Goal: Transaction & Acquisition: Download file/media

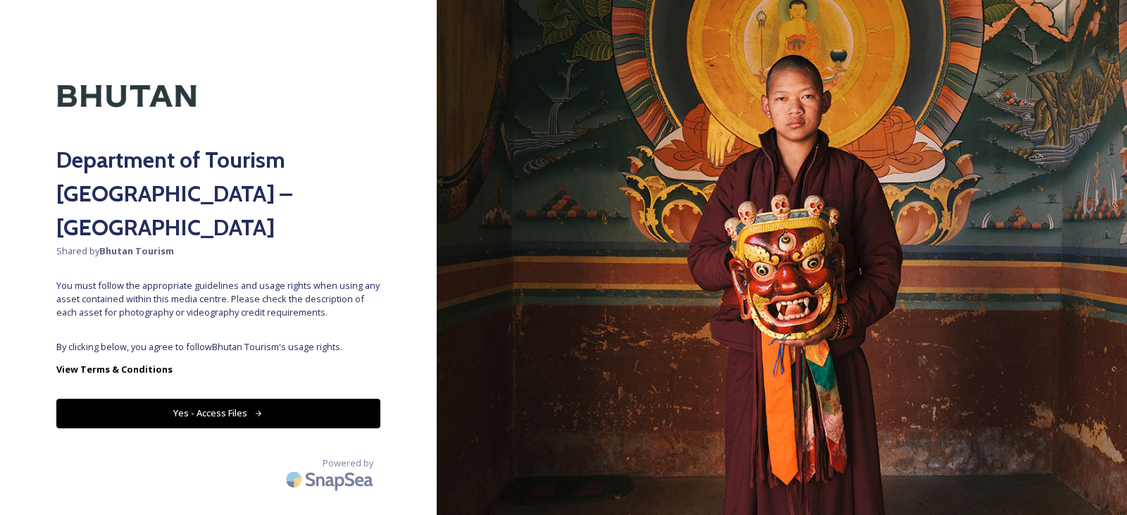
click at [254, 409] on icon at bounding box center [258, 413] width 9 height 9
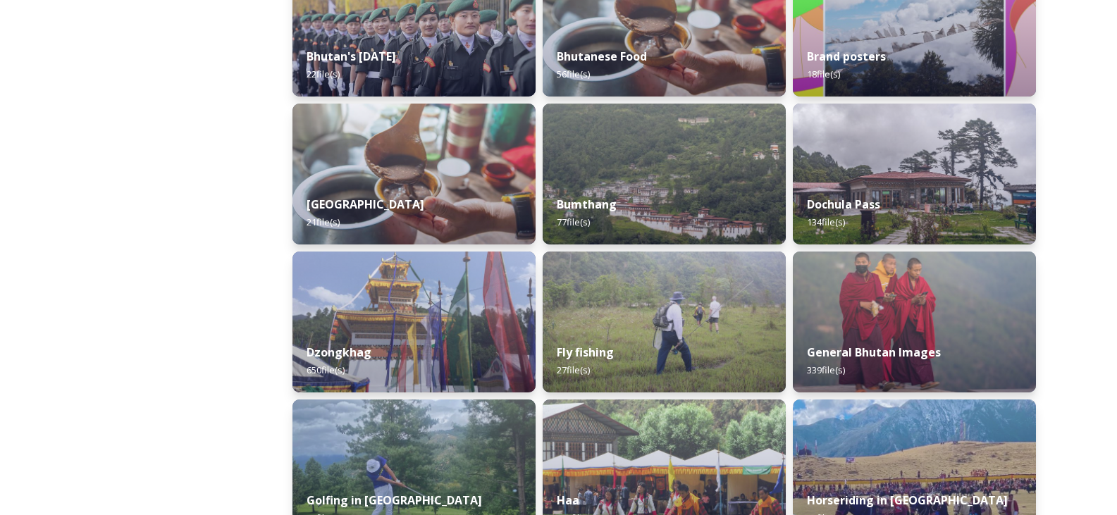
scroll to position [408, 0]
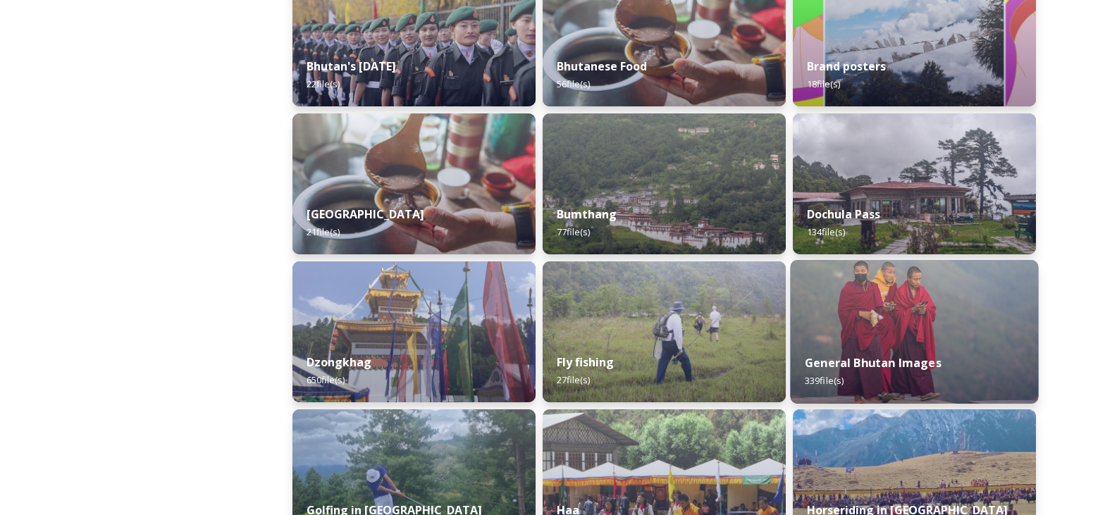
click at [859, 337] on img at bounding box center [914, 332] width 248 height 144
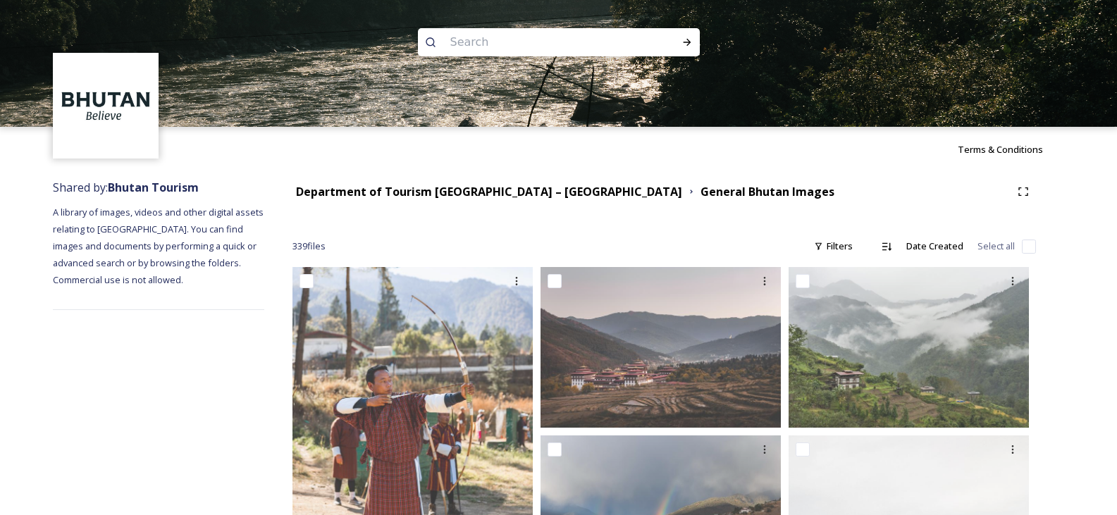
click at [503, 44] on input at bounding box center [539, 42] width 193 height 31
type input "phojikha"
click at [694, 44] on div "Run Search" at bounding box center [686, 42] width 25 height 25
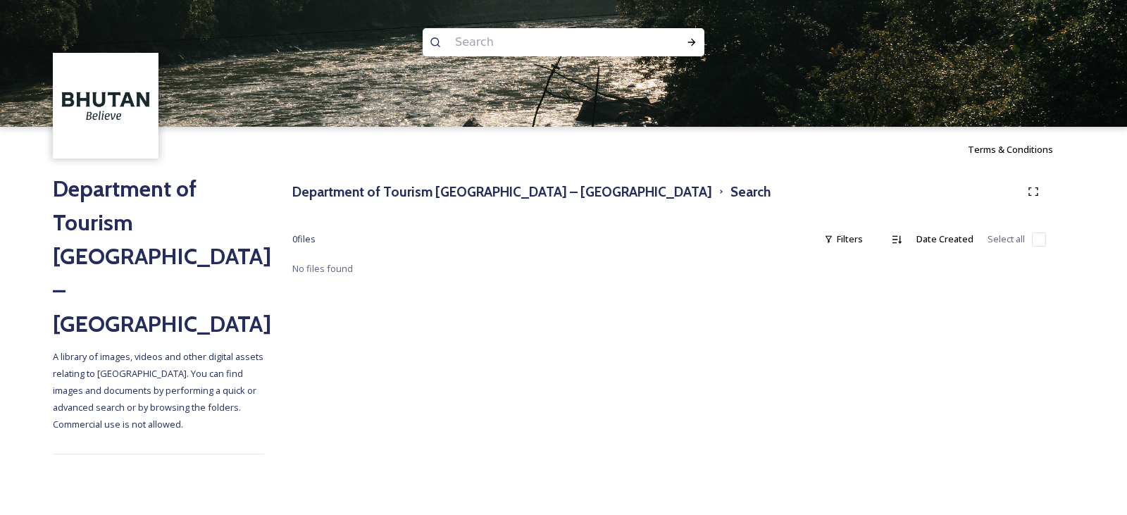
click at [553, 50] on input at bounding box center [544, 42] width 193 height 31
click at [346, 192] on h3 "Department of Tourism [GEOGRAPHIC_DATA] – [GEOGRAPHIC_DATA]" at bounding box center [502, 192] width 420 height 20
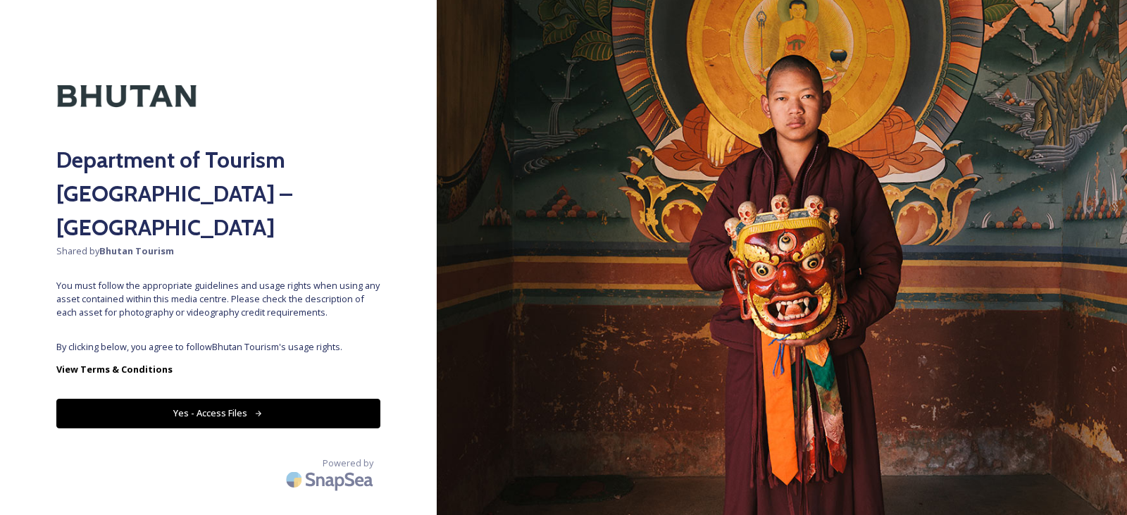
click at [232, 399] on button "Yes - Access Files" at bounding box center [218, 413] width 324 height 29
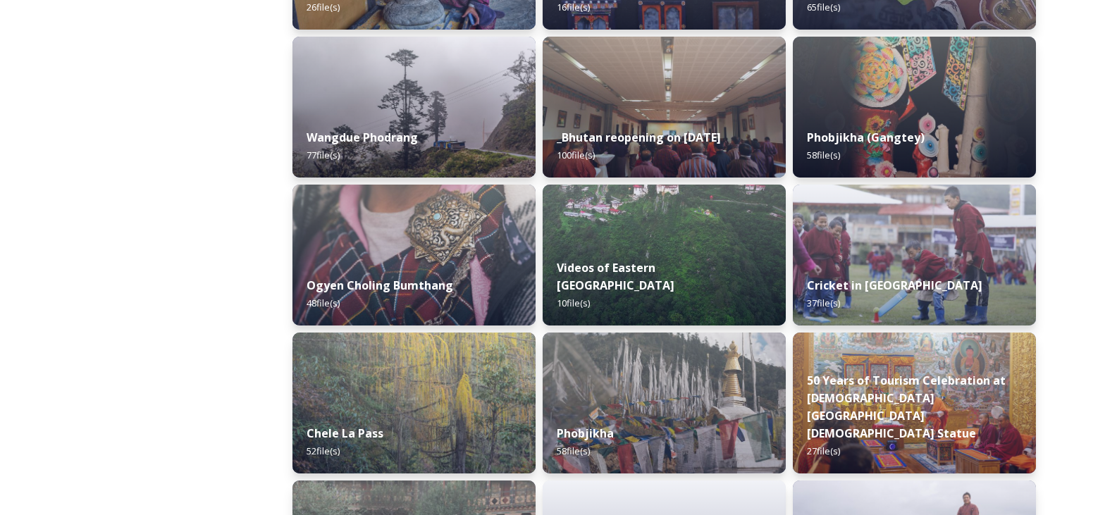
scroll to position [2113, 0]
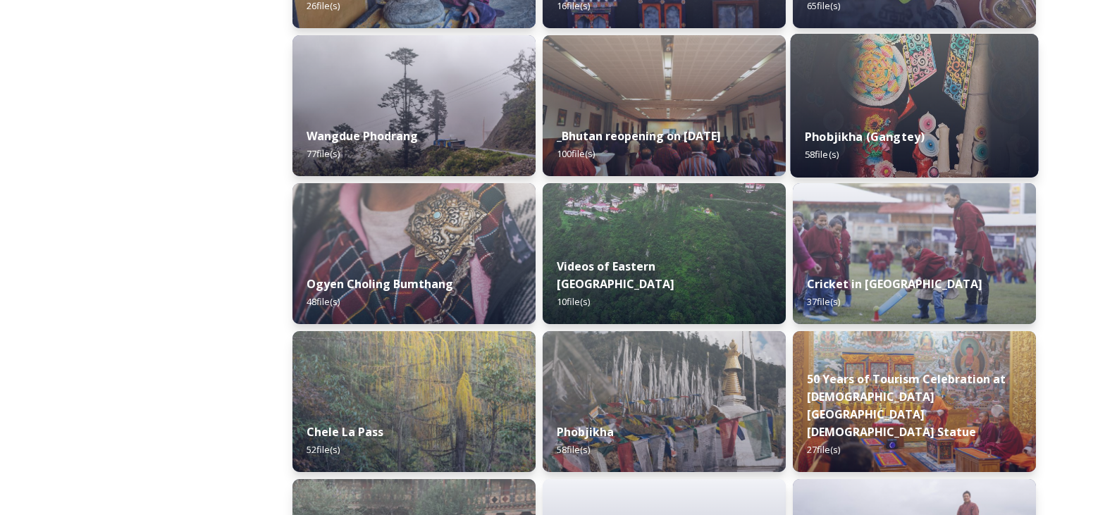
click at [879, 99] on img at bounding box center [914, 106] width 248 height 144
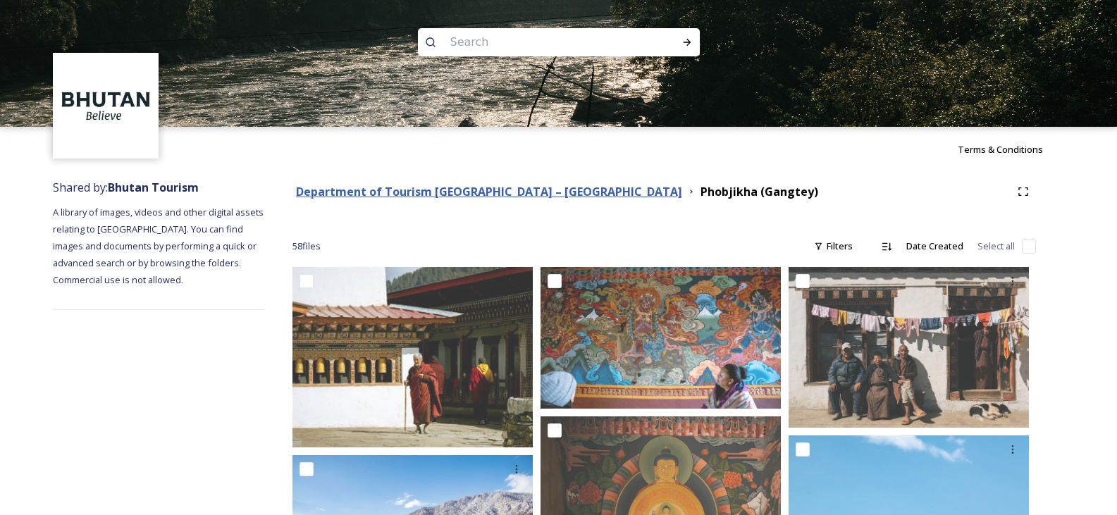
click at [382, 198] on strong "Department of Tourism [GEOGRAPHIC_DATA] – [GEOGRAPHIC_DATA]" at bounding box center [489, 191] width 386 height 15
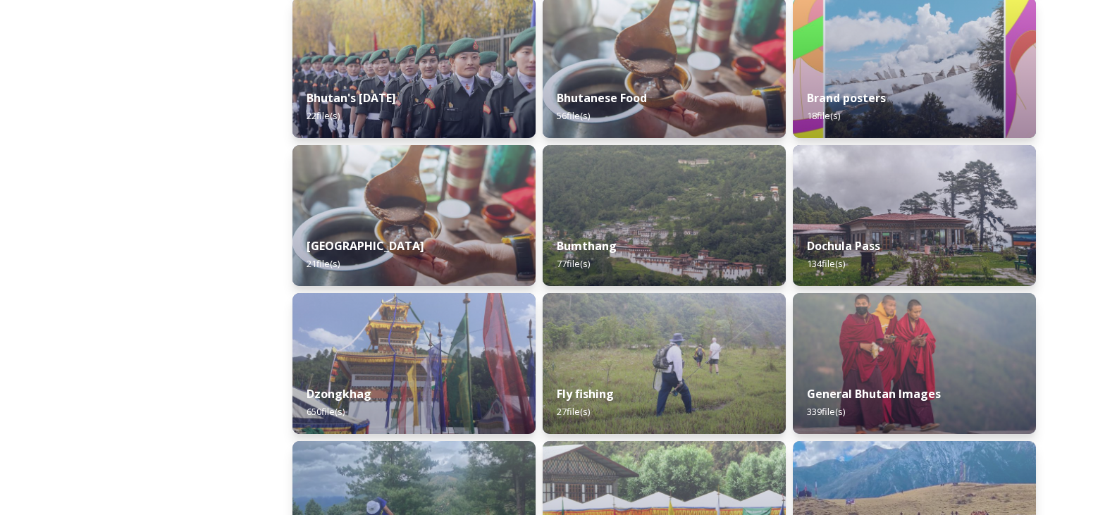
scroll to position [352, 0]
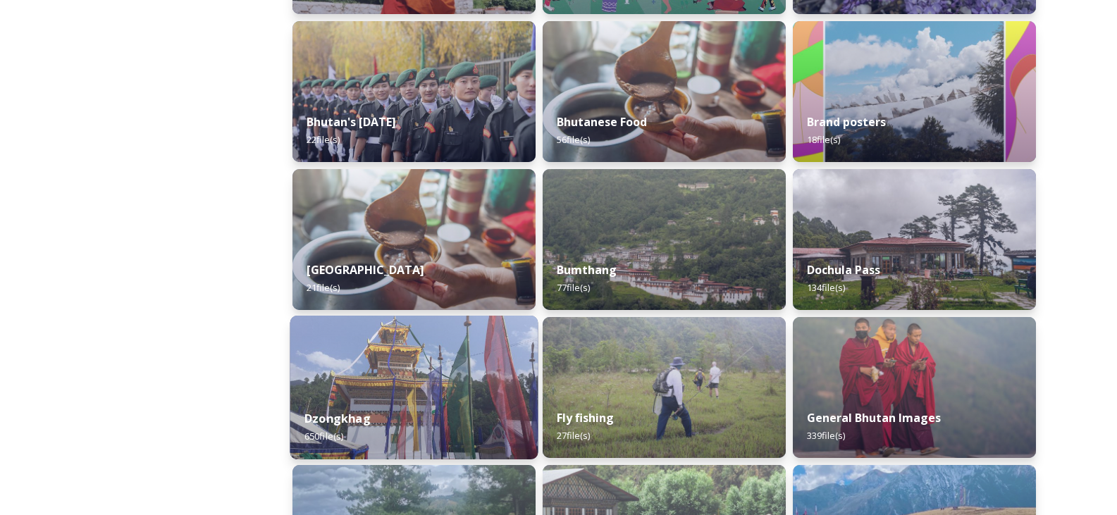
click at [395, 376] on img at bounding box center [414, 388] width 248 height 144
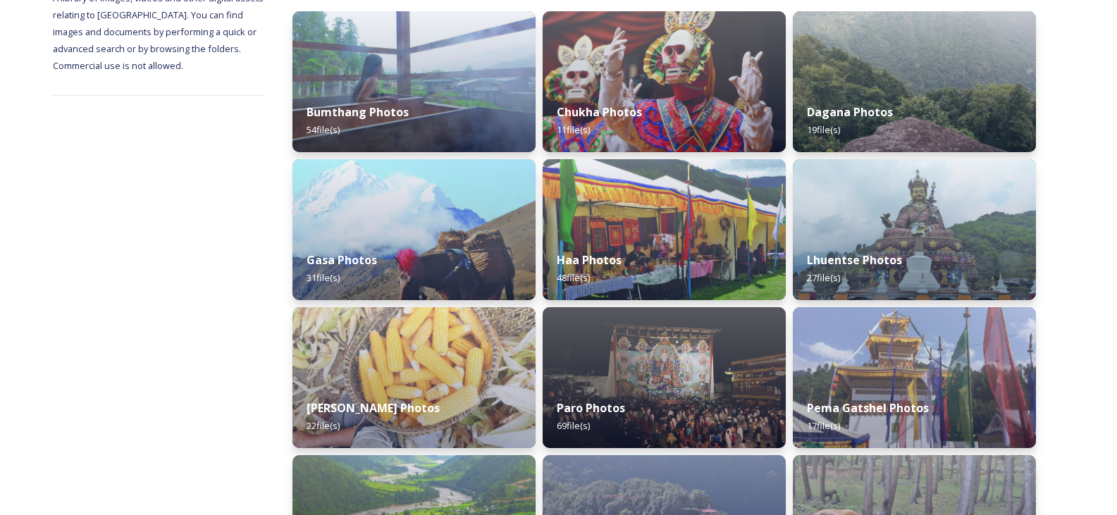
scroll to position [282, 0]
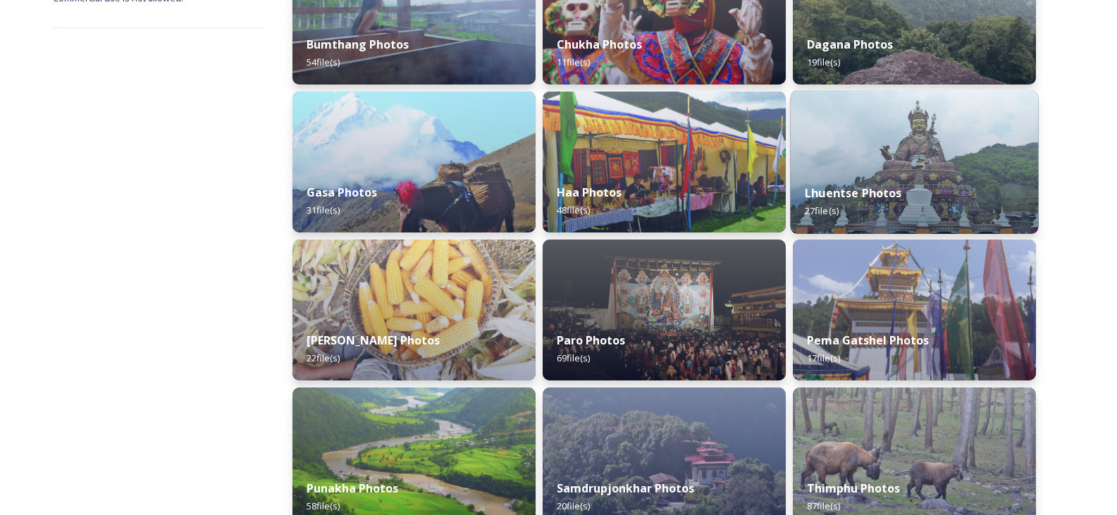
click at [912, 173] on div "Lhuentse Photos 27 file(s)" at bounding box center [914, 202] width 248 height 64
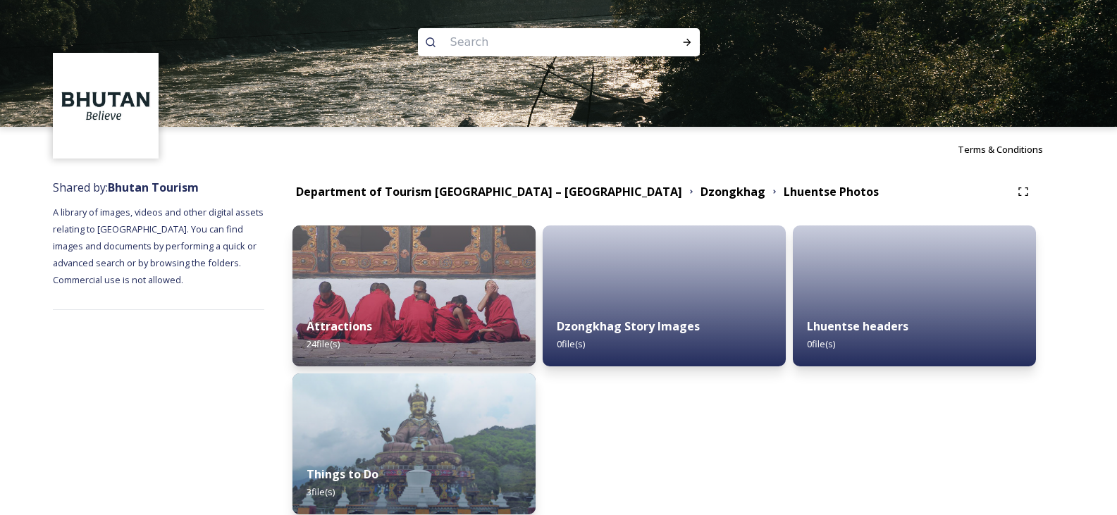
scroll to position [65, 0]
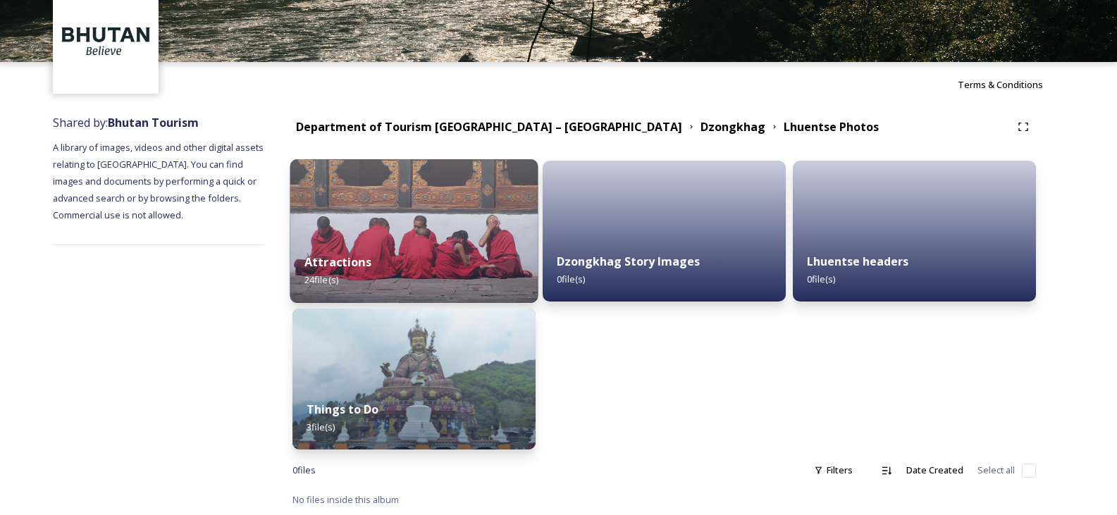
click at [402, 230] on img at bounding box center [414, 231] width 248 height 144
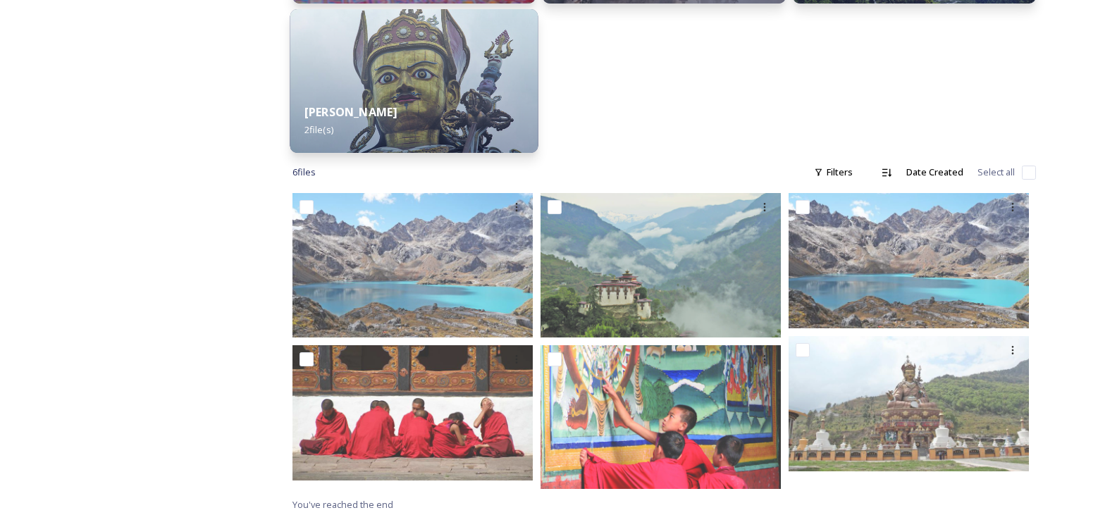
scroll to position [516, 0]
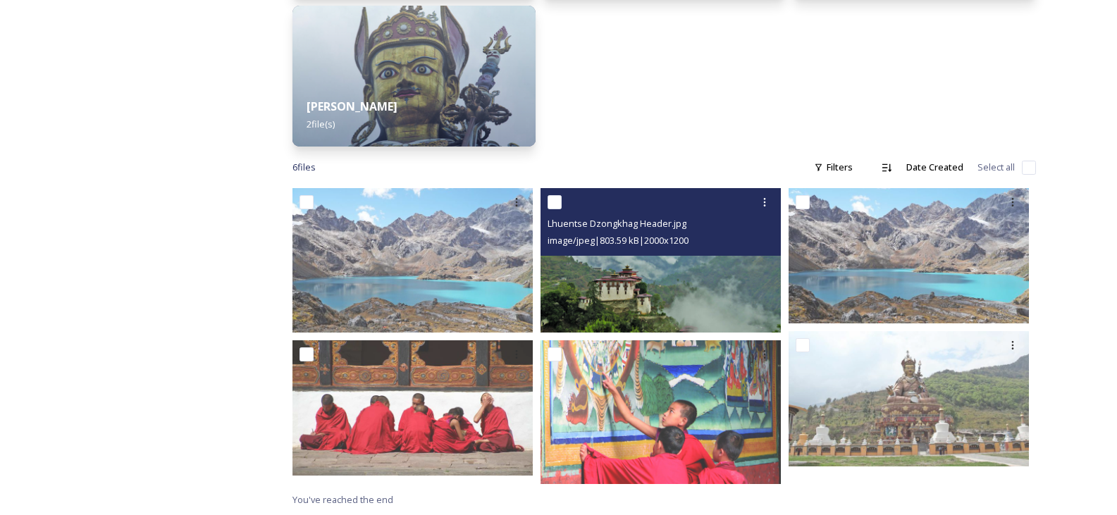
click at [655, 258] on img at bounding box center [660, 260] width 240 height 144
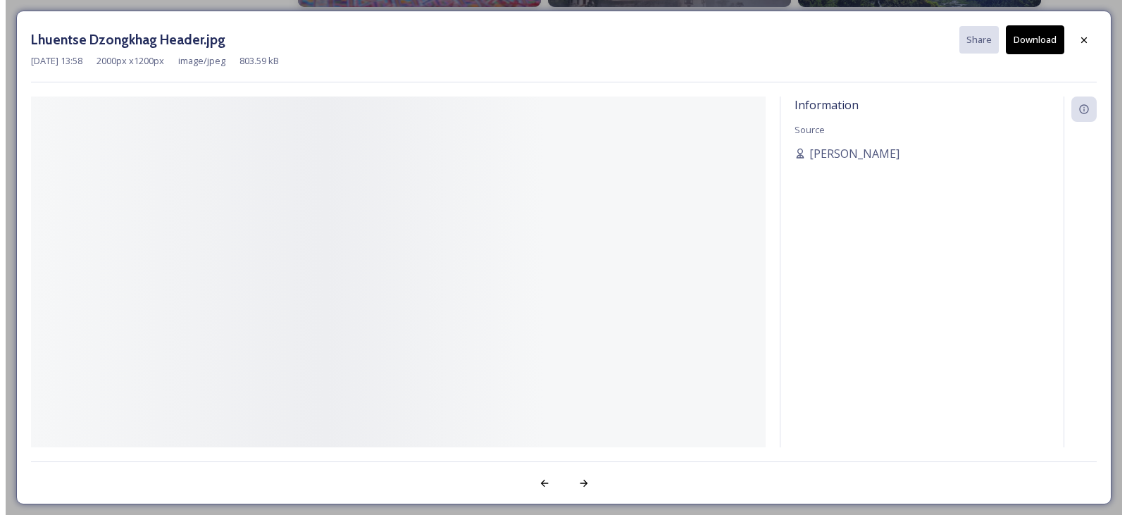
scroll to position [507, 0]
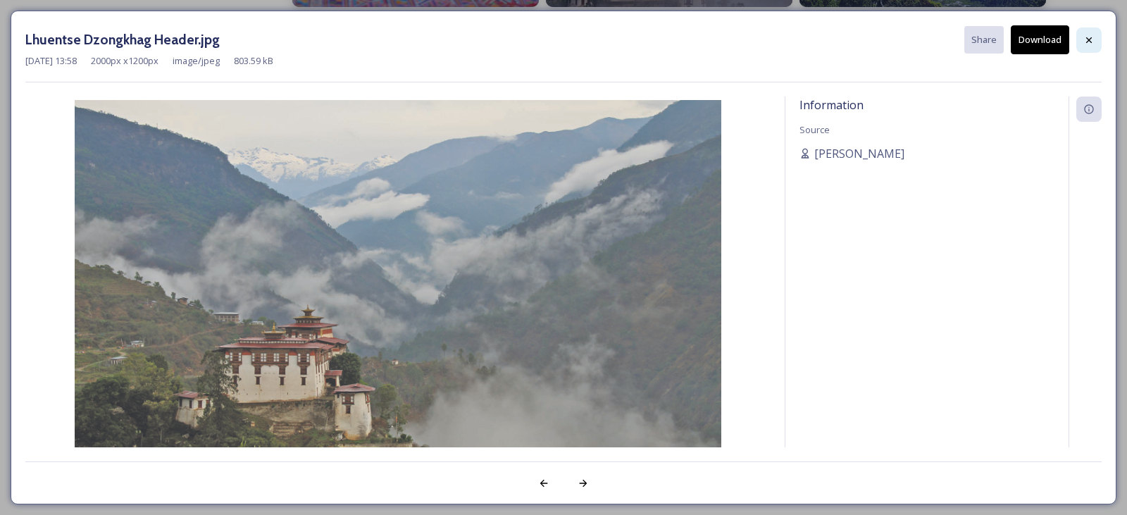
click at [1083, 44] on div at bounding box center [1088, 39] width 25 height 25
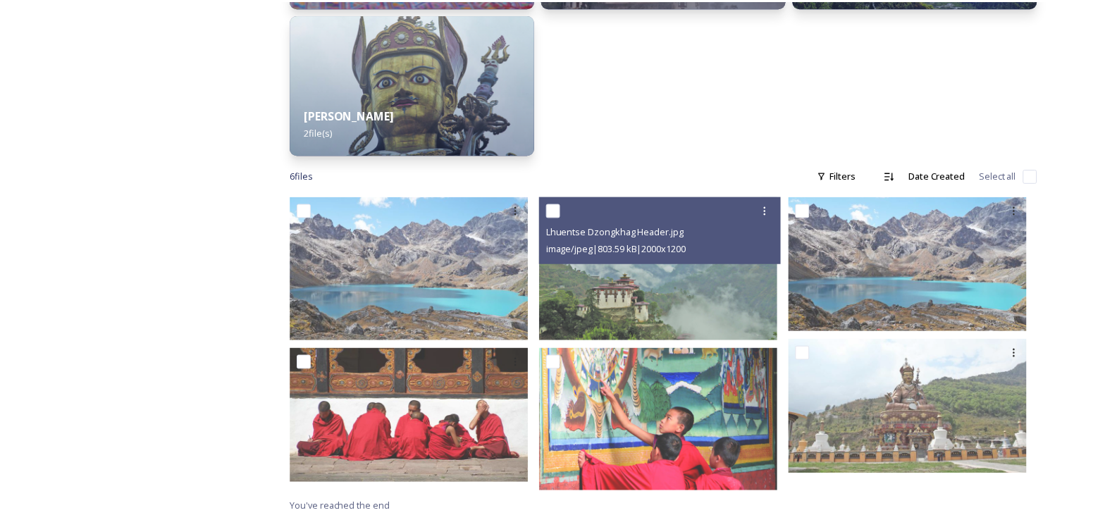
scroll to position [516, 0]
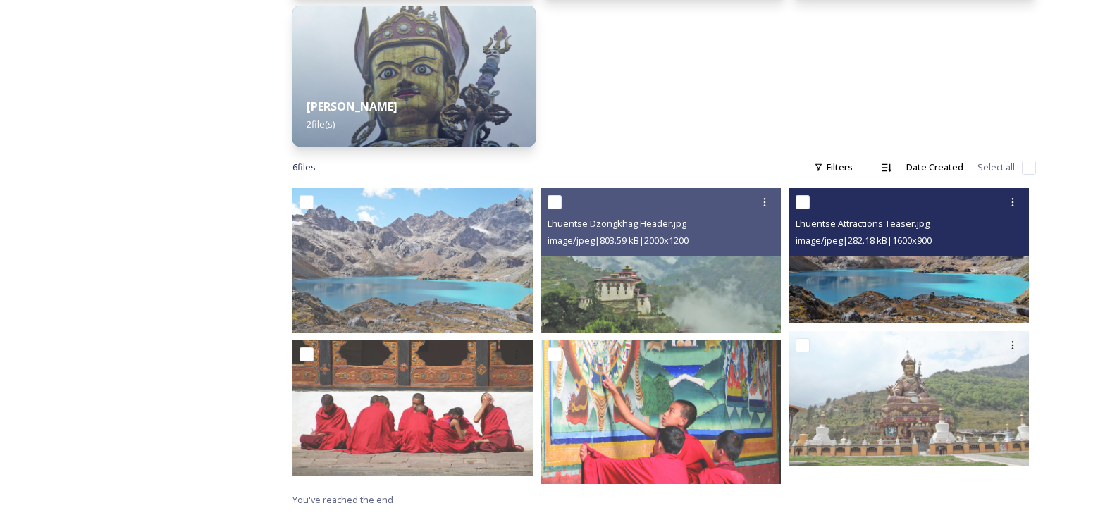
click at [886, 297] on img at bounding box center [908, 255] width 240 height 135
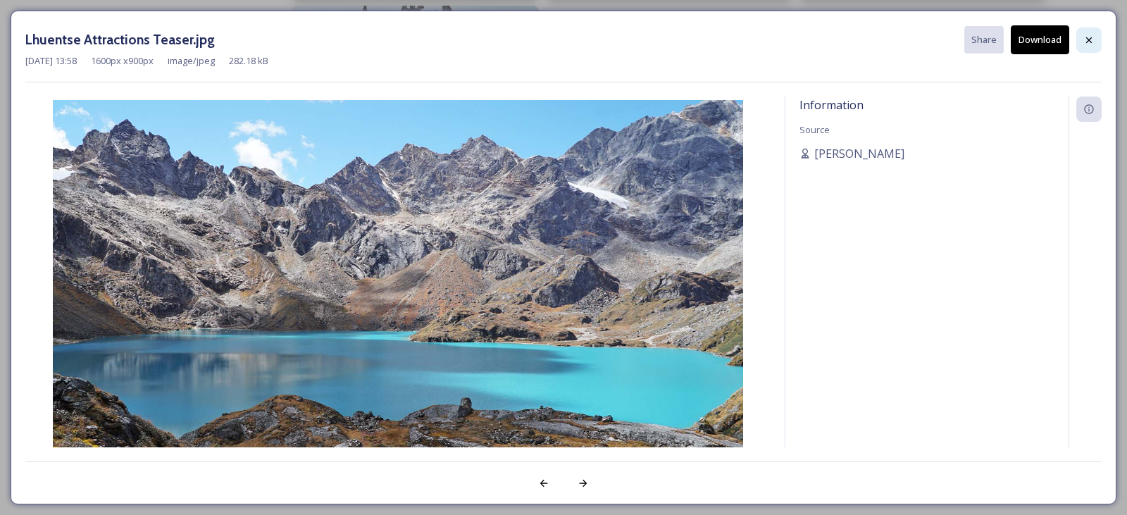
click at [1088, 45] on icon at bounding box center [1088, 40] width 11 height 11
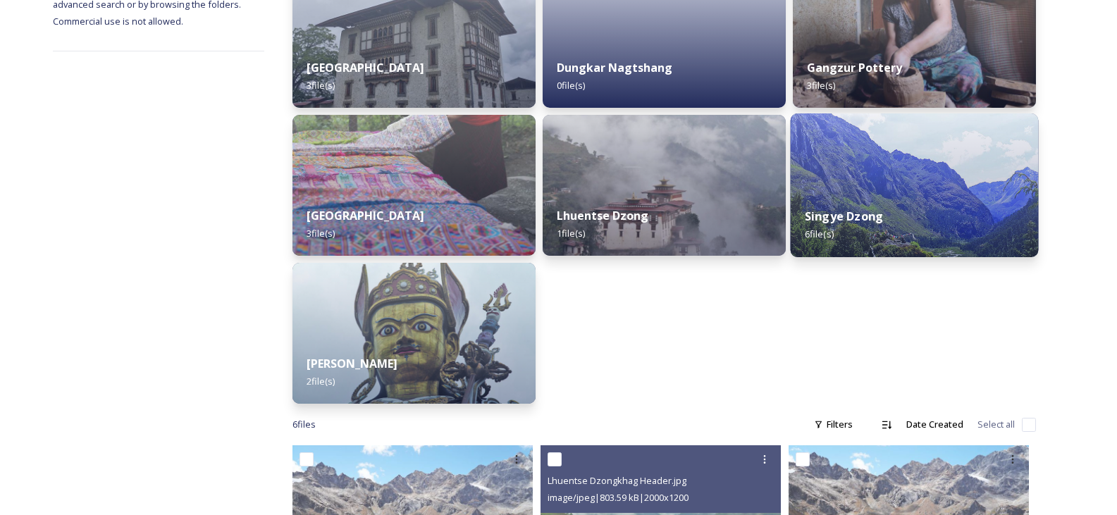
scroll to position [234, 0]
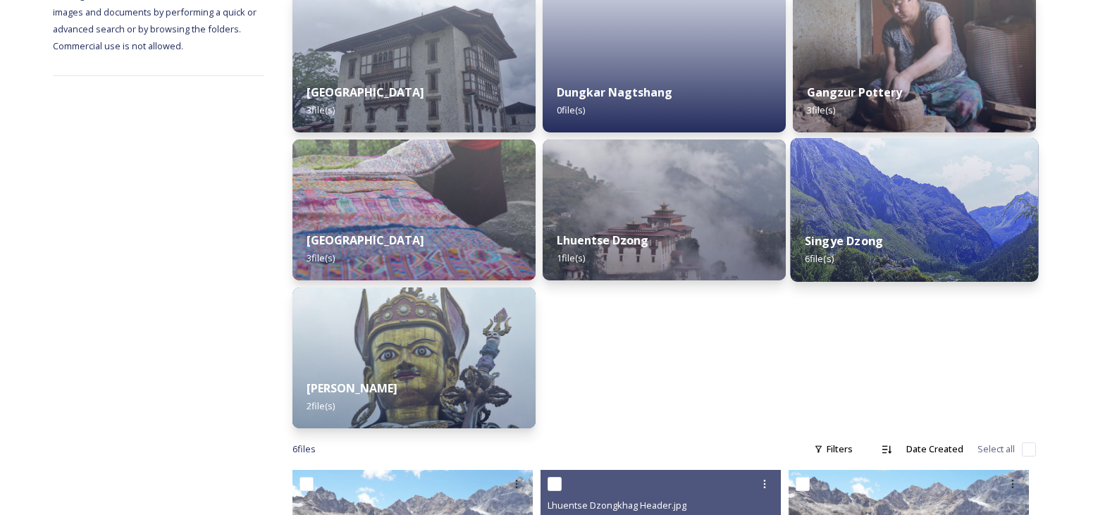
click at [952, 222] on div "Singye Dzong 6 file(s)" at bounding box center [914, 250] width 248 height 64
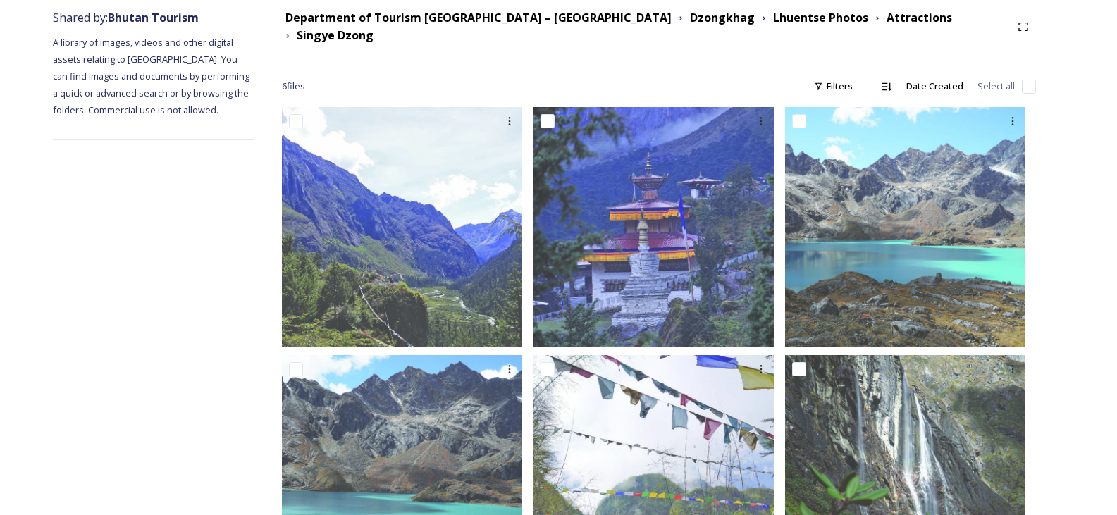
scroll to position [60, 0]
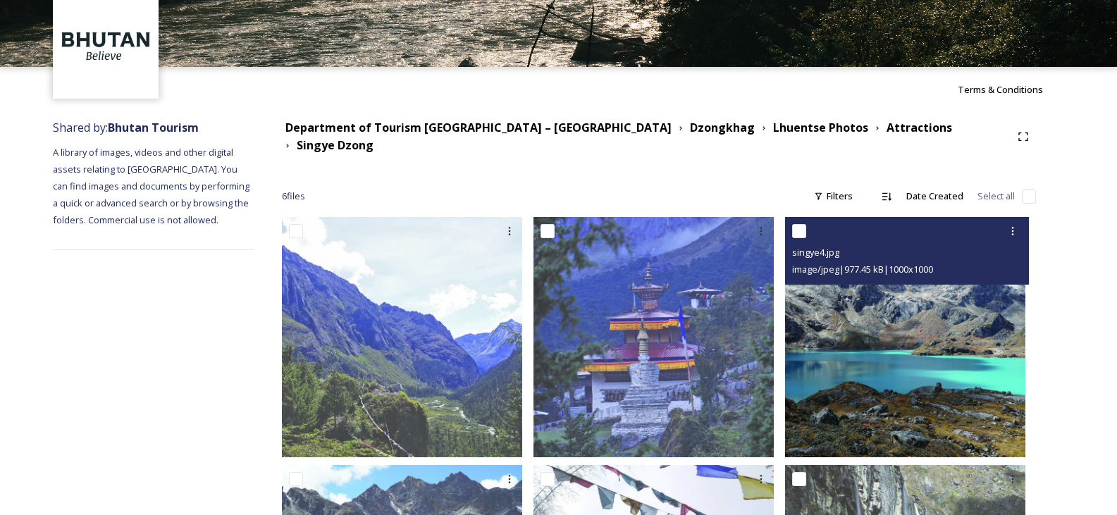
click at [859, 336] on img at bounding box center [905, 337] width 240 height 240
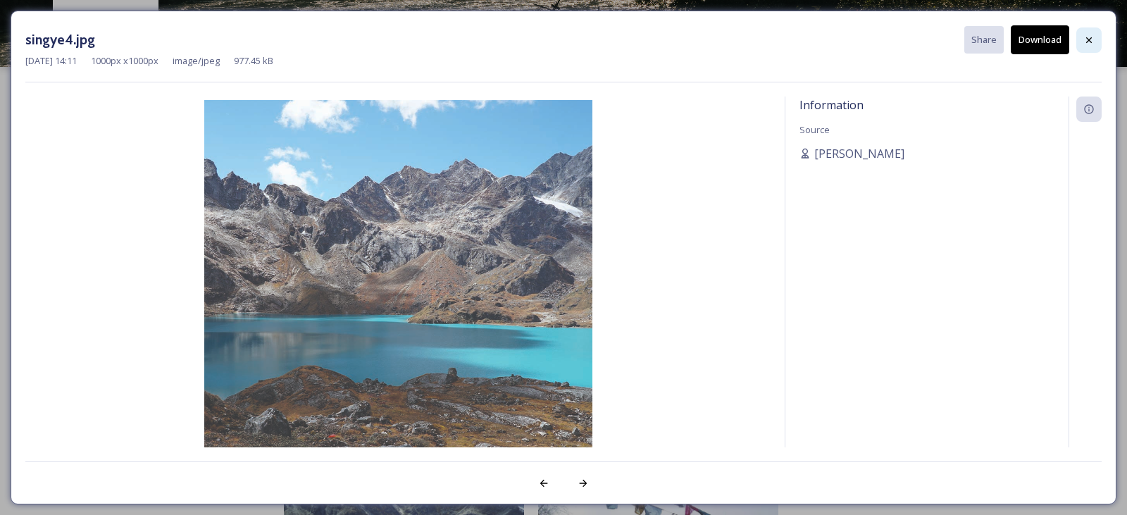
click at [1081, 40] on div at bounding box center [1088, 39] width 25 height 25
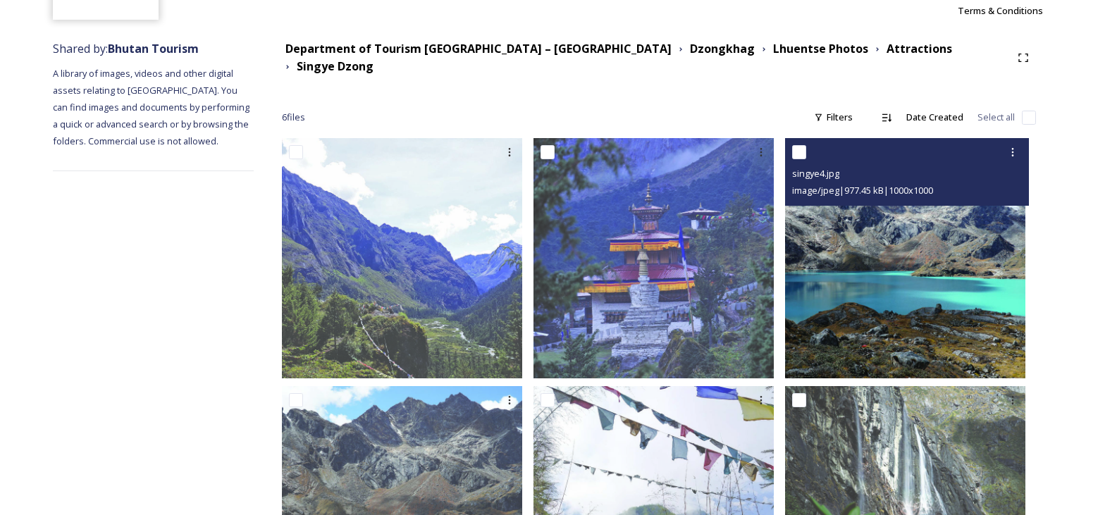
scroll to position [271, 0]
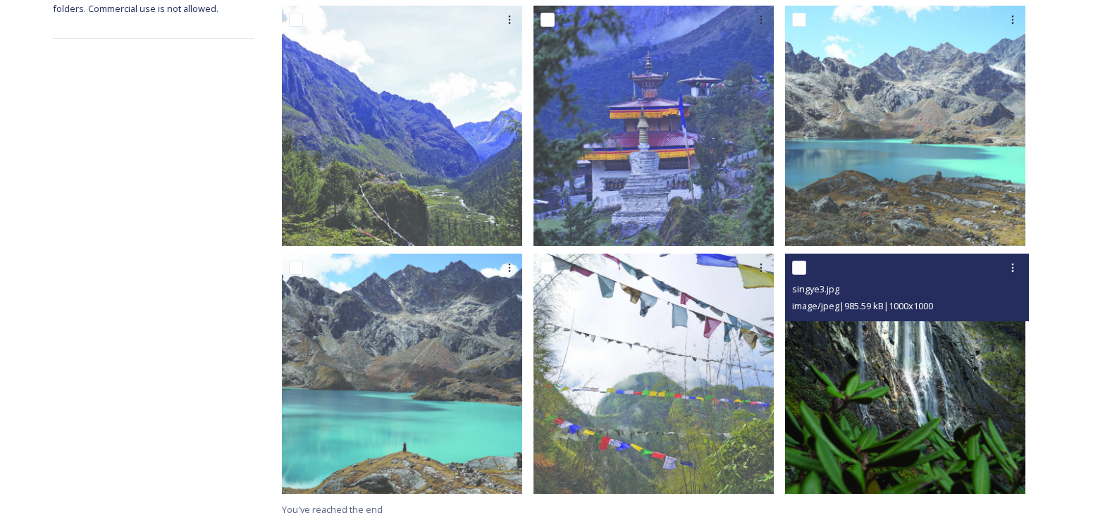
click at [917, 374] on img at bounding box center [905, 374] width 240 height 240
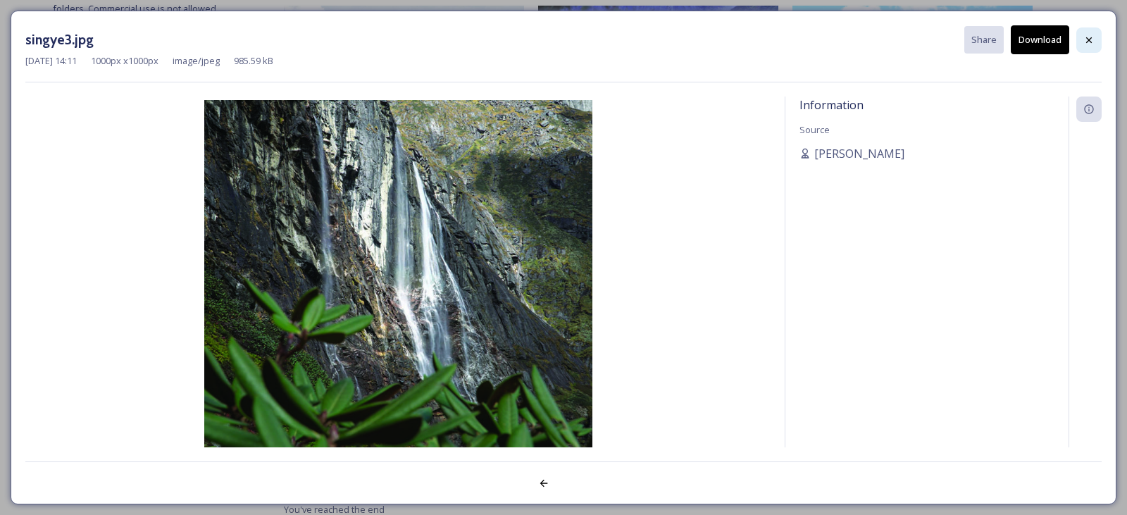
click at [1084, 37] on icon at bounding box center [1088, 40] width 11 height 11
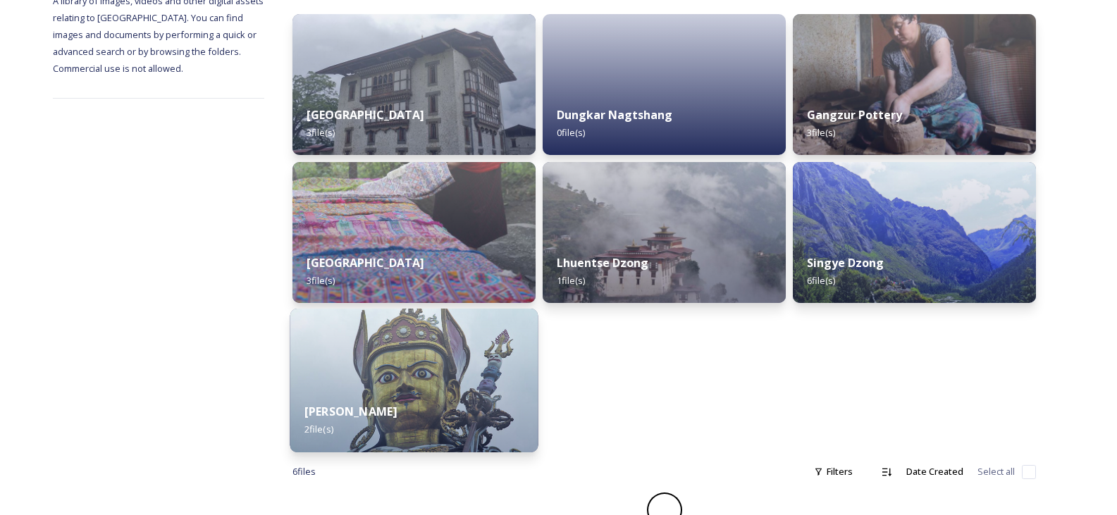
scroll to position [231, 0]
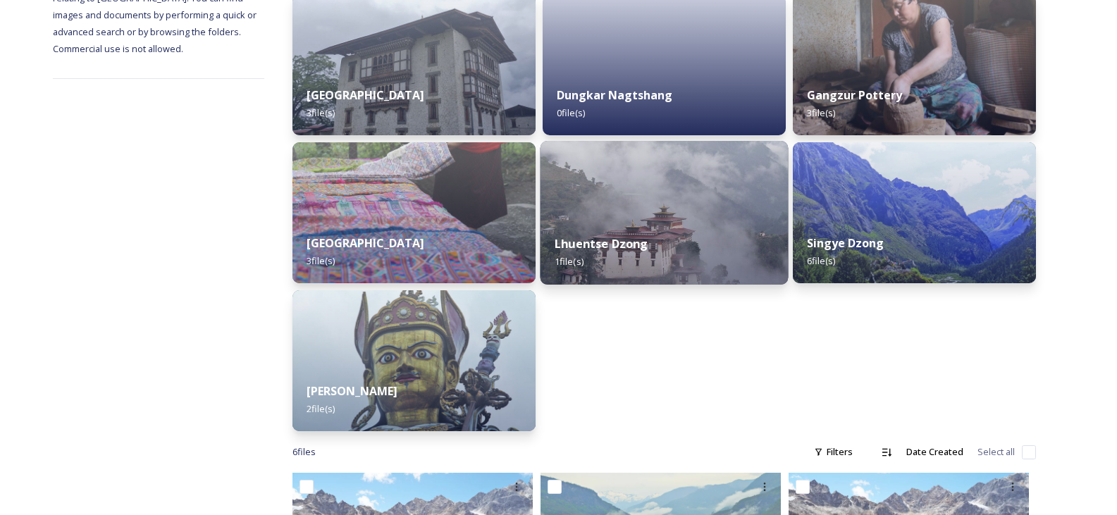
click at [620, 235] on div "Lhuentse Dzong 1 file(s)" at bounding box center [664, 253] width 248 height 64
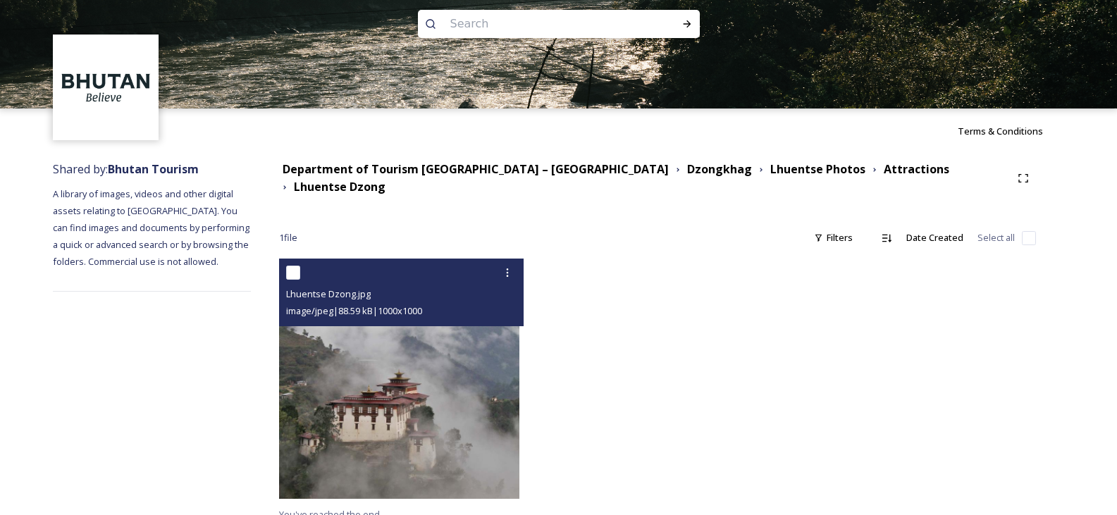
scroll to position [23, 0]
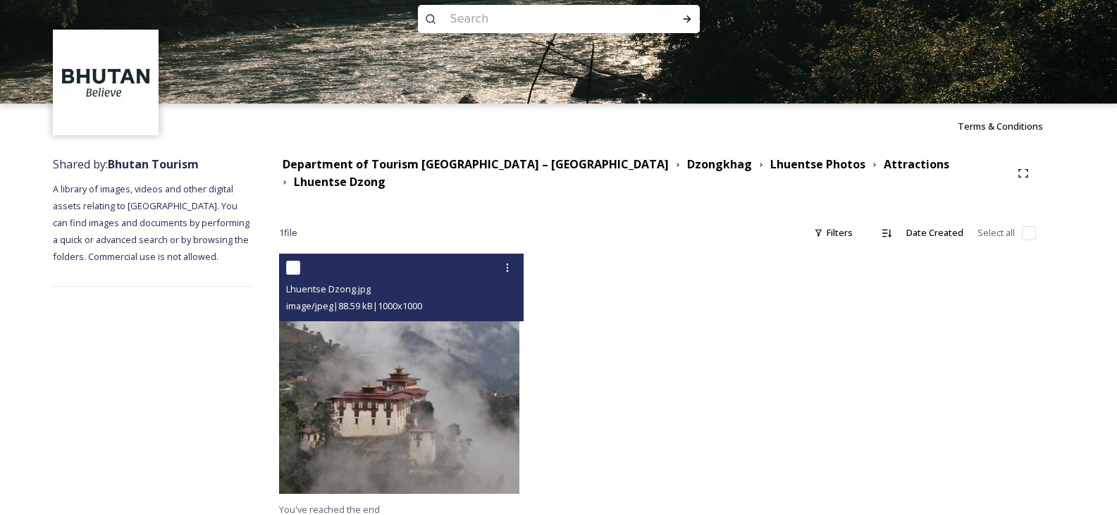
click at [452, 380] on img at bounding box center [399, 374] width 240 height 240
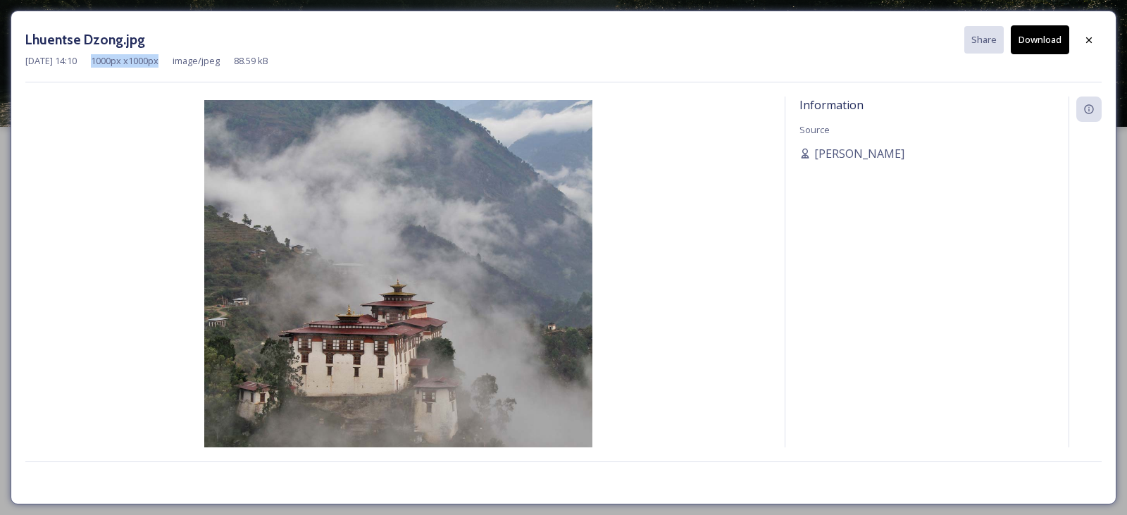
drag, startPoint x: 111, startPoint y: 60, endPoint x: 183, endPoint y: 60, distance: 72.6
click at [183, 60] on div "[DATE] 14:10 1000 px x 1000 px image/jpeg 88.59 kB" at bounding box center [563, 60] width 1076 height 13
click at [1083, 36] on div at bounding box center [1088, 39] width 25 height 25
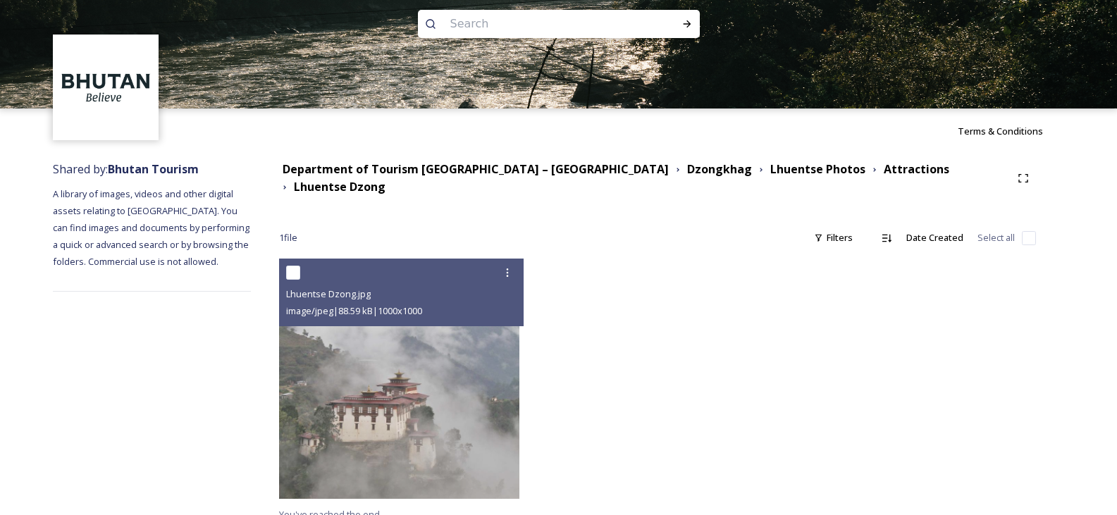
scroll to position [23, 0]
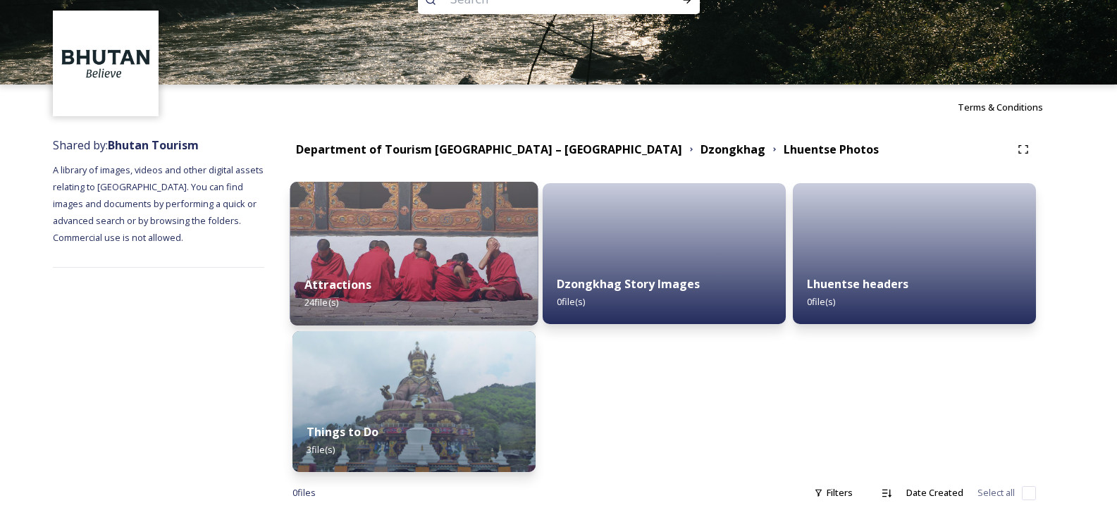
scroll to position [65, 0]
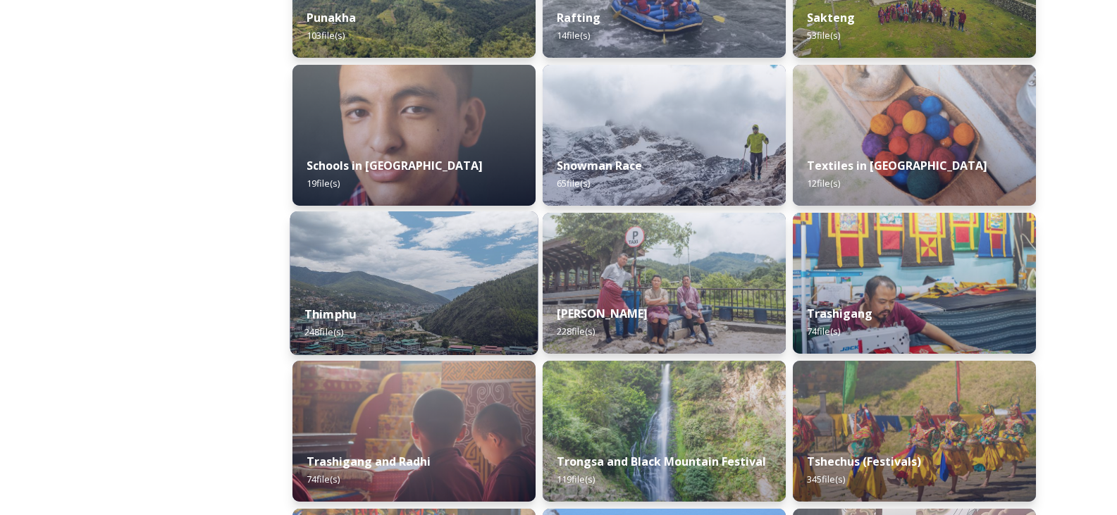
scroll to position [1479, 0]
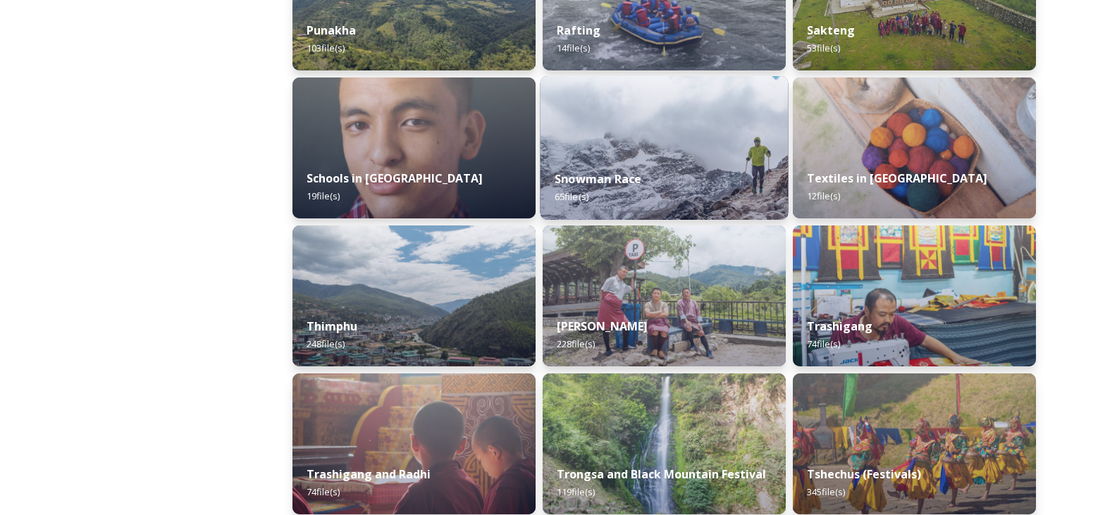
click at [634, 165] on div "Snowman Race 65 file(s)" at bounding box center [664, 188] width 248 height 64
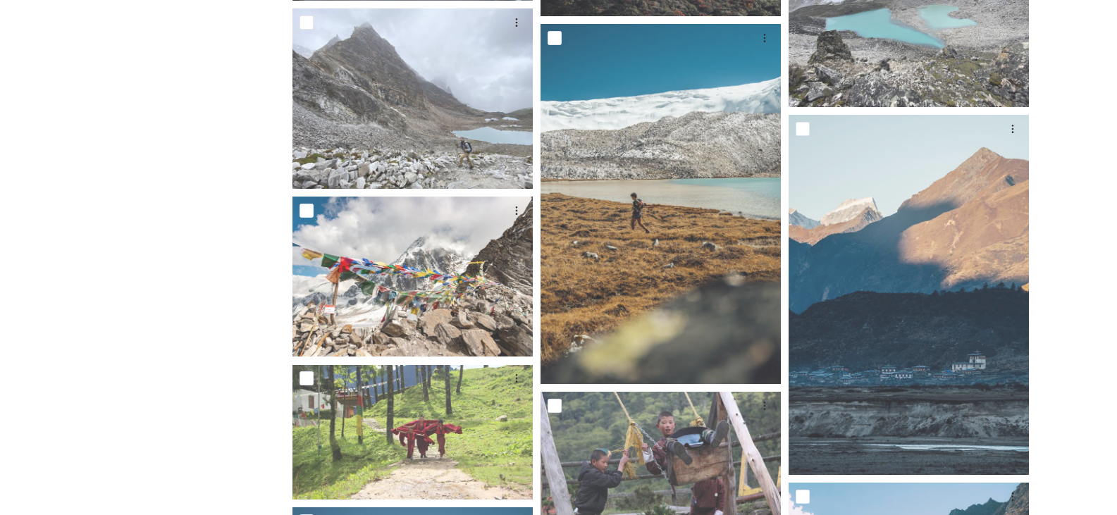
scroll to position [2113, 0]
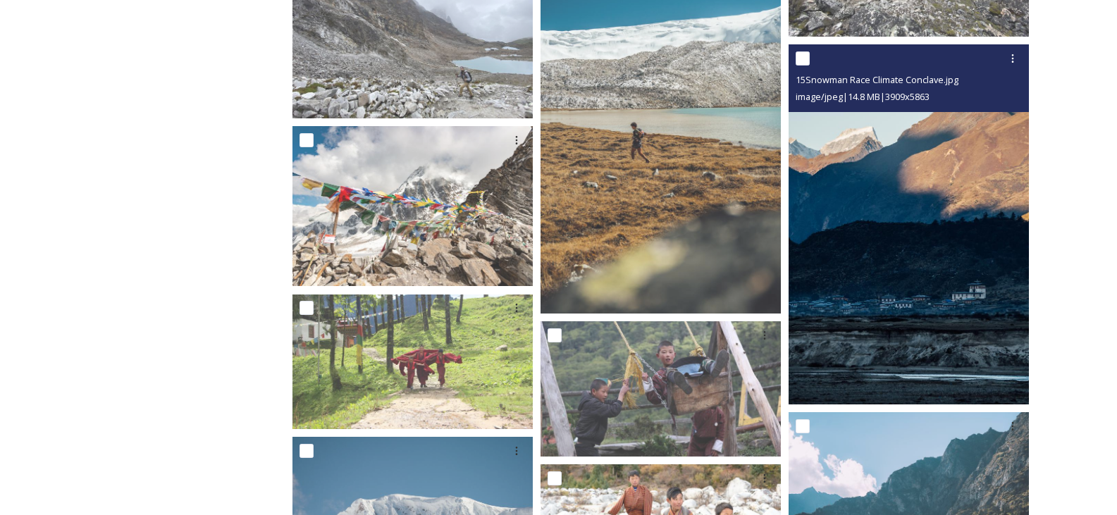
click at [844, 306] on img at bounding box center [908, 224] width 240 height 361
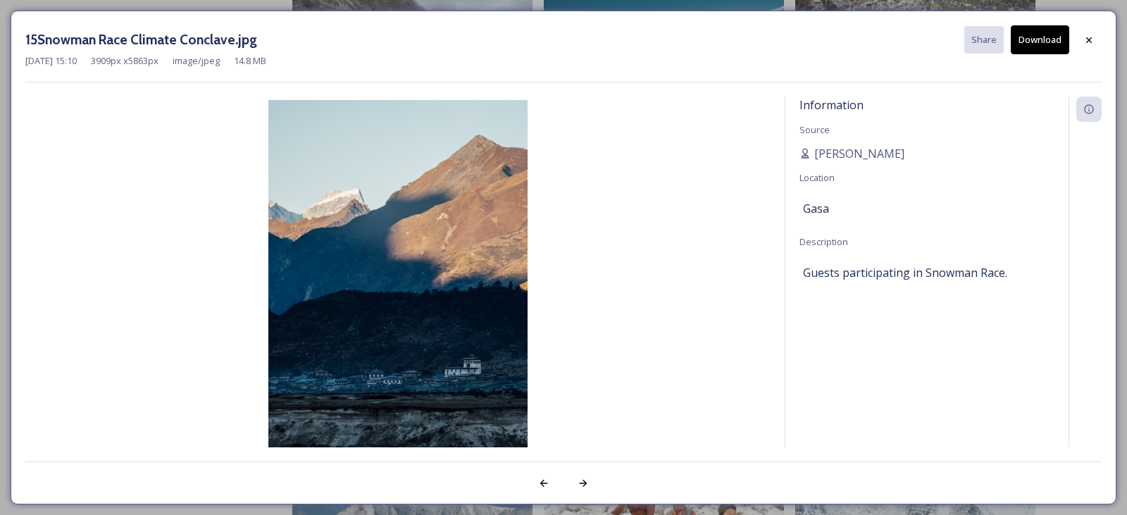
click at [1026, 44] on button "Download" at bounding box center [1040, 39] width 58 height 29
click at [1083, 42] on icon at bounding box center [1088, 40] width 11 height 11
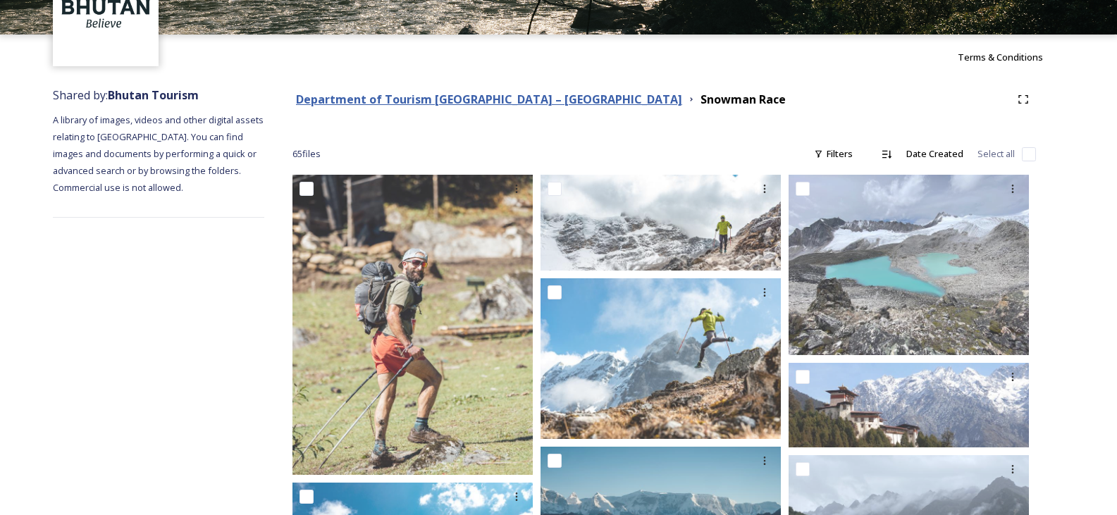
scroll to position [0, 0]
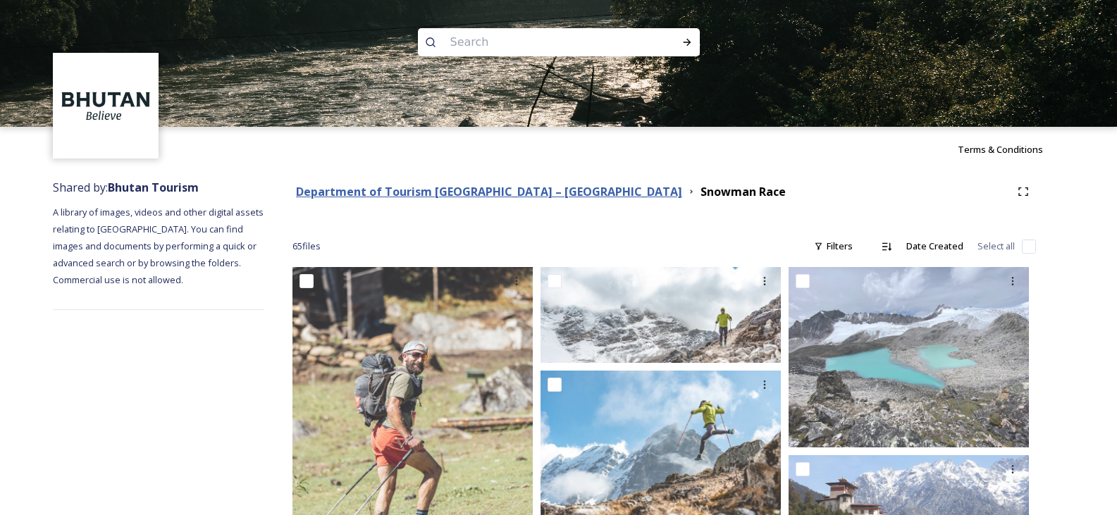
click at [406, 190] on strong "Department of Tourism [GEOGRAPHIC_DATA] – [GEOGRAPHIC_DATA]" at bounding box center [489, 191] width 386 height 15
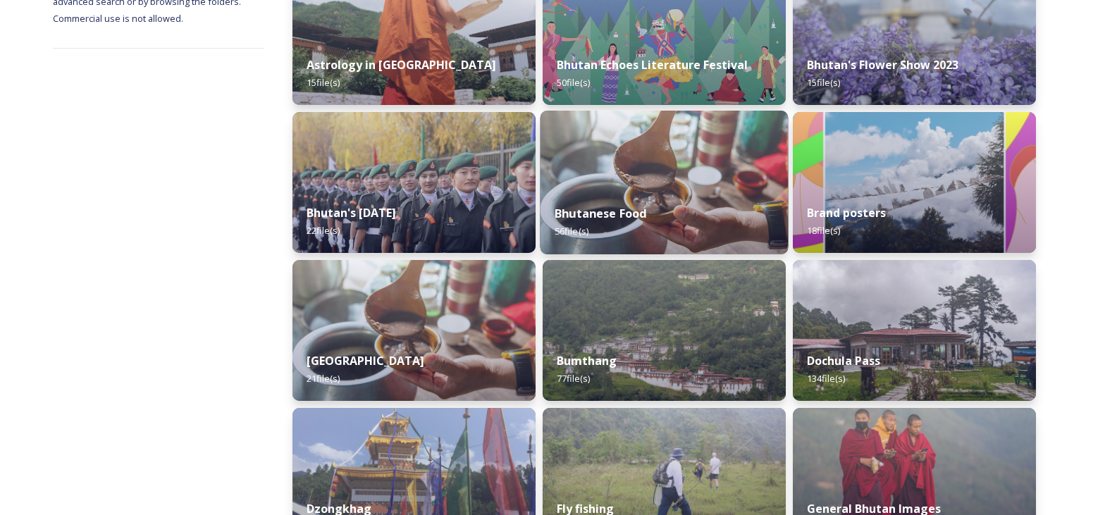
scroll to position [282, 0]
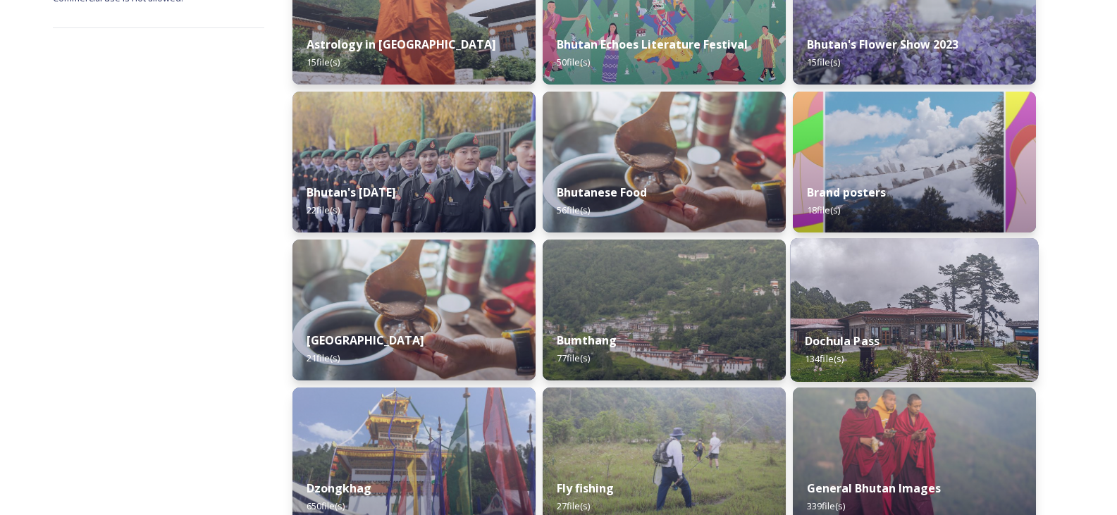
click at [895, 308] on img at bounding box center [914, 310] width 248 height 144
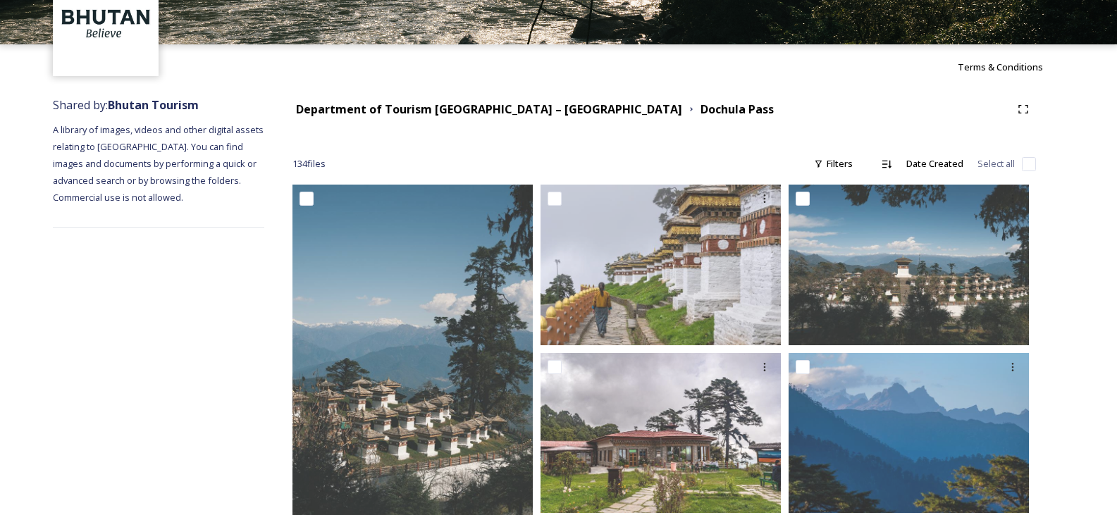
scroll to position [211, 0]
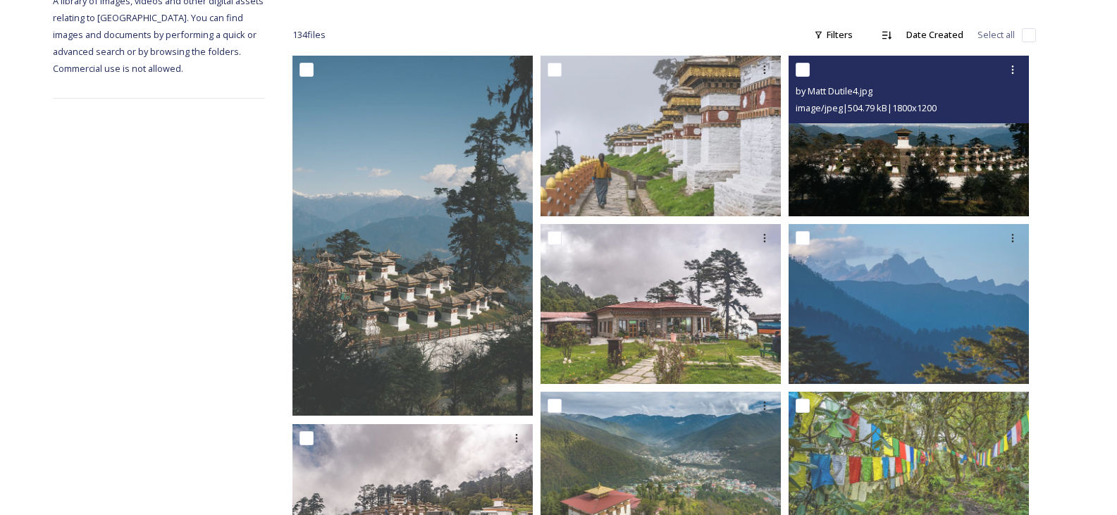
click at [895, 173] on img at bounding box center [908, 136] width 240 height 160
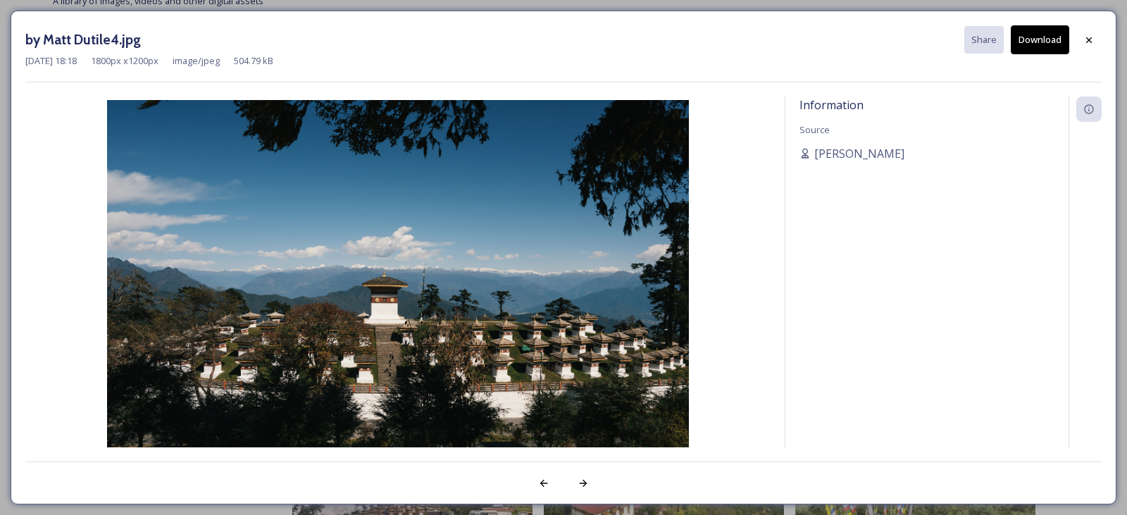
click at [1038, 37] on button "Download" at bounding box center [1040, 39] width 58 height 29
click at [1087, 45] on icon at bounding box center [1088, 40] width 11 height 11
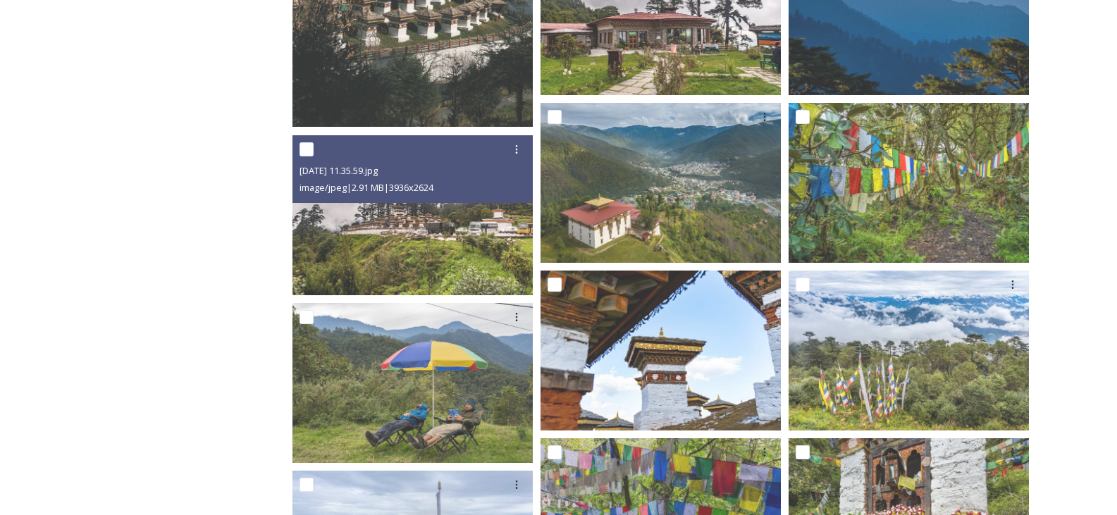
scroll to position [634, 0]
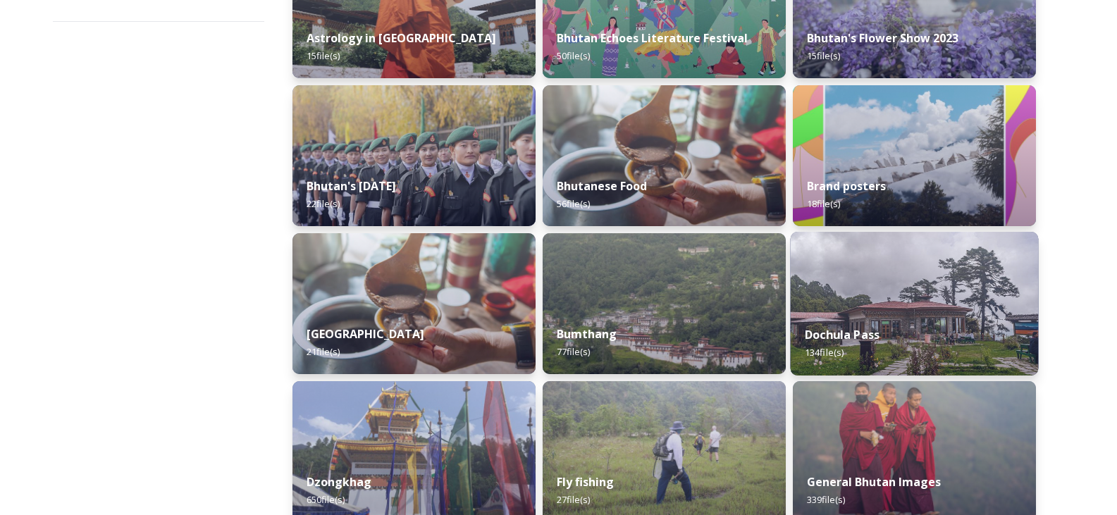
scroll to position [282, 0]
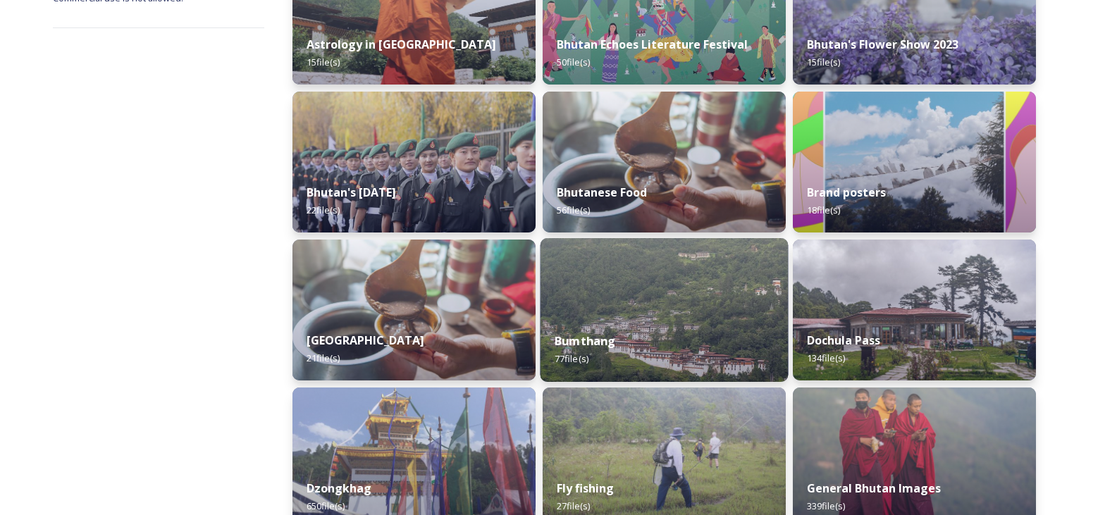
click at [640, 296] on img at bounding box center [664, 310] width 248 height 144
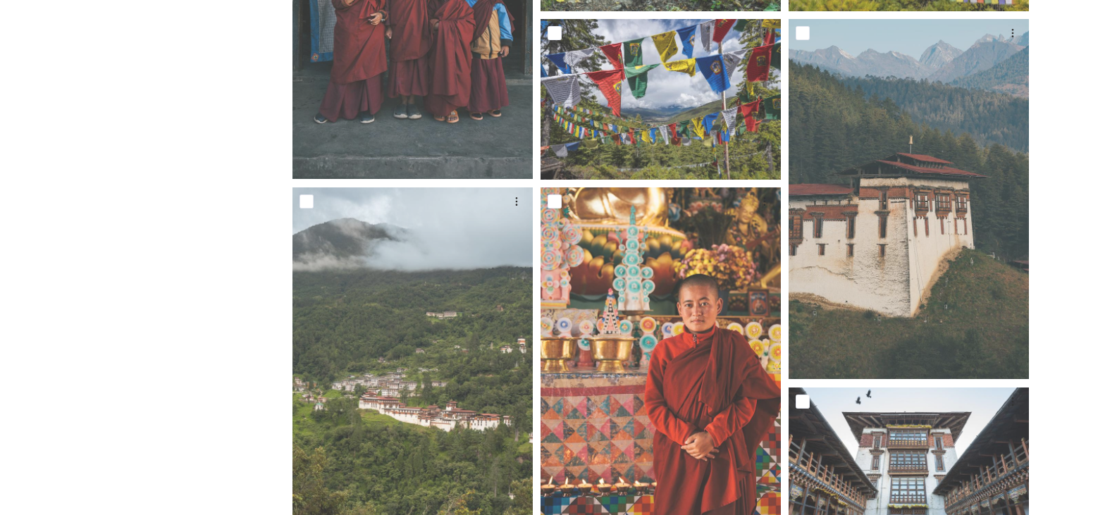
scroll to position [1127, 0]
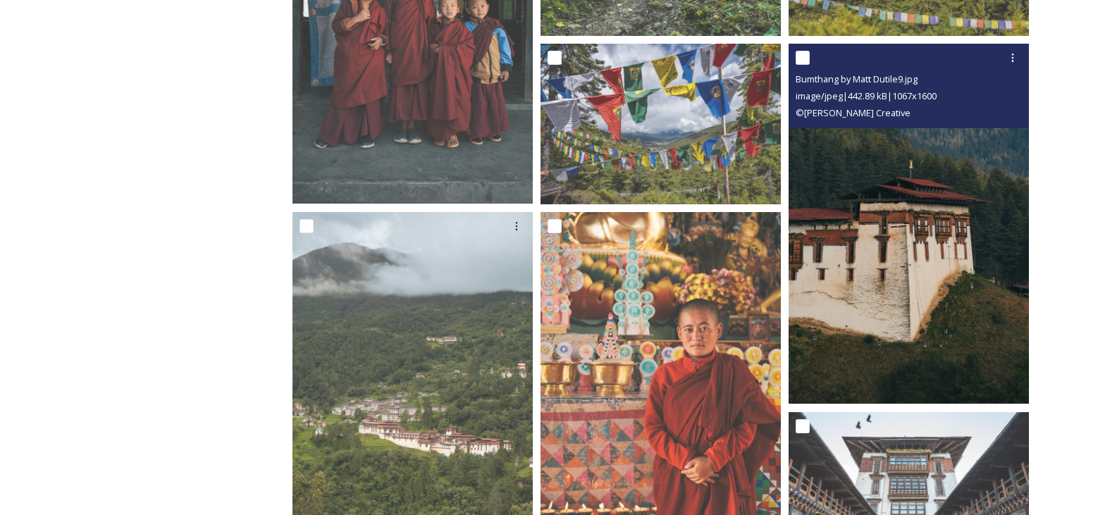
click at [906, 296] on img at bounding box center [908, 224] width 240 height 360
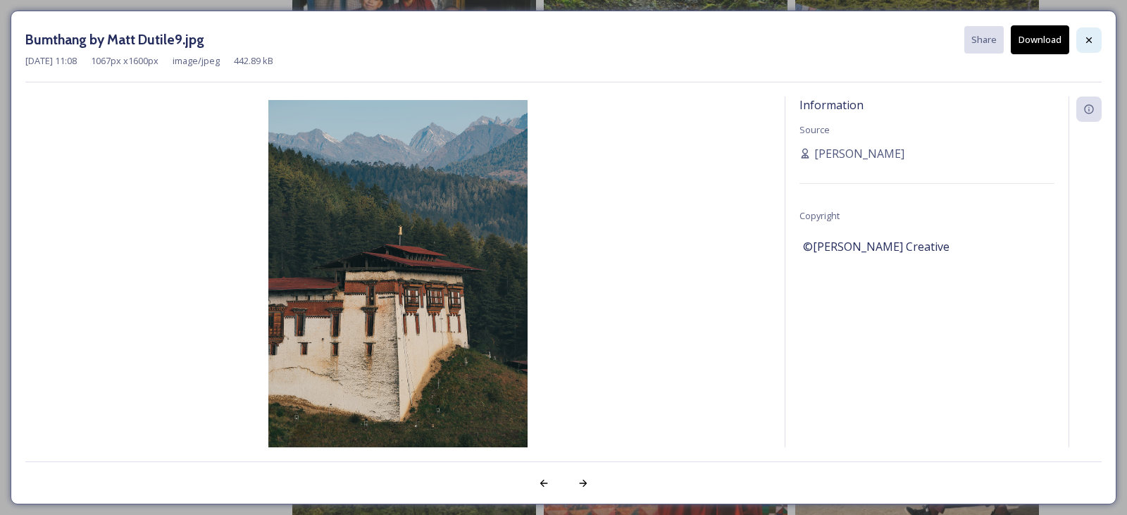
click at [1091, 35] on icon at bounding box center [1088, 40] width 11 height 11
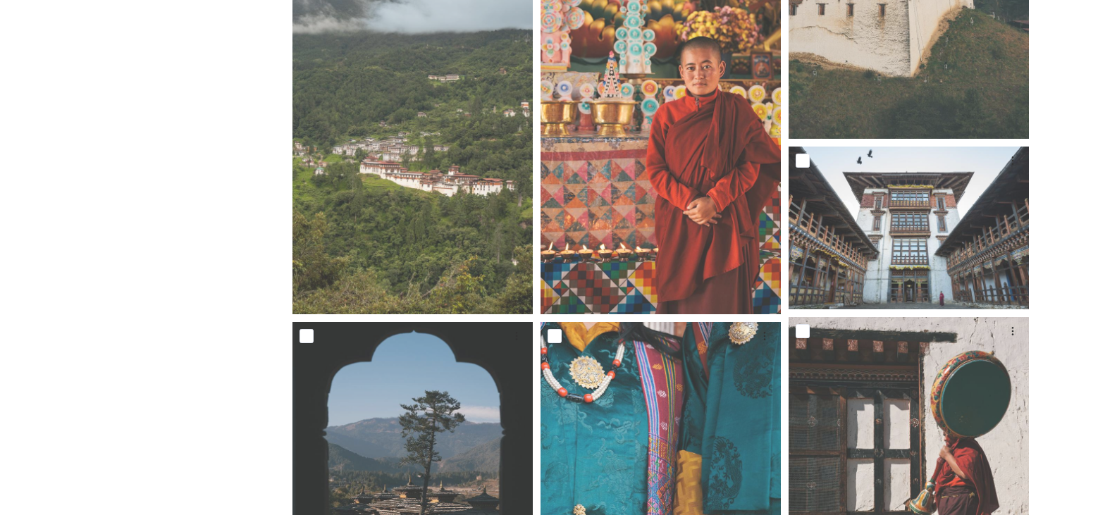
scroll to position [1409, 0]
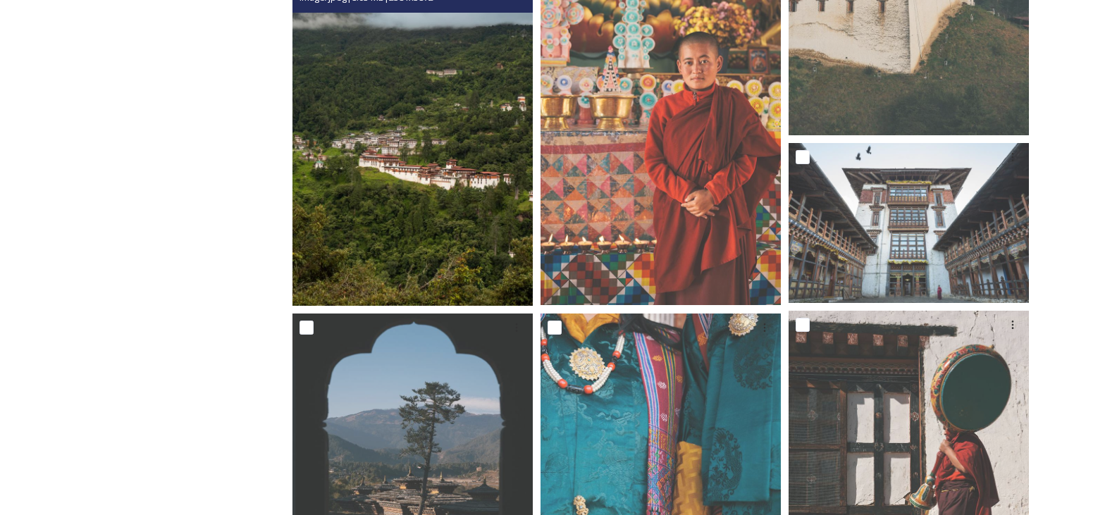
click at [460, 237] on img at bounding box center [412, 125] width 240 height 361
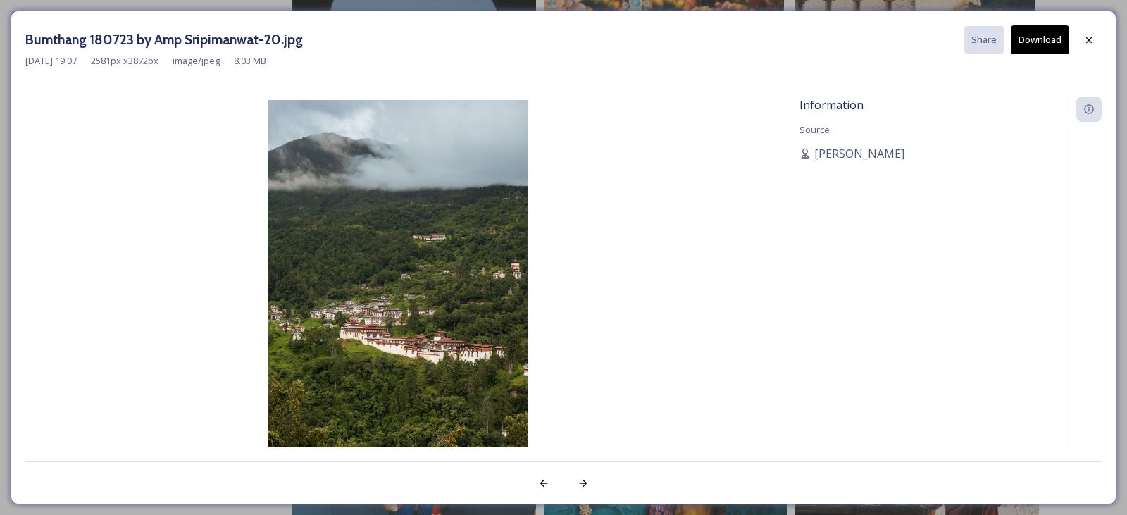
click at [1055, 36] on button "Download" at bounding box center [1040, 39] width 58 height 29
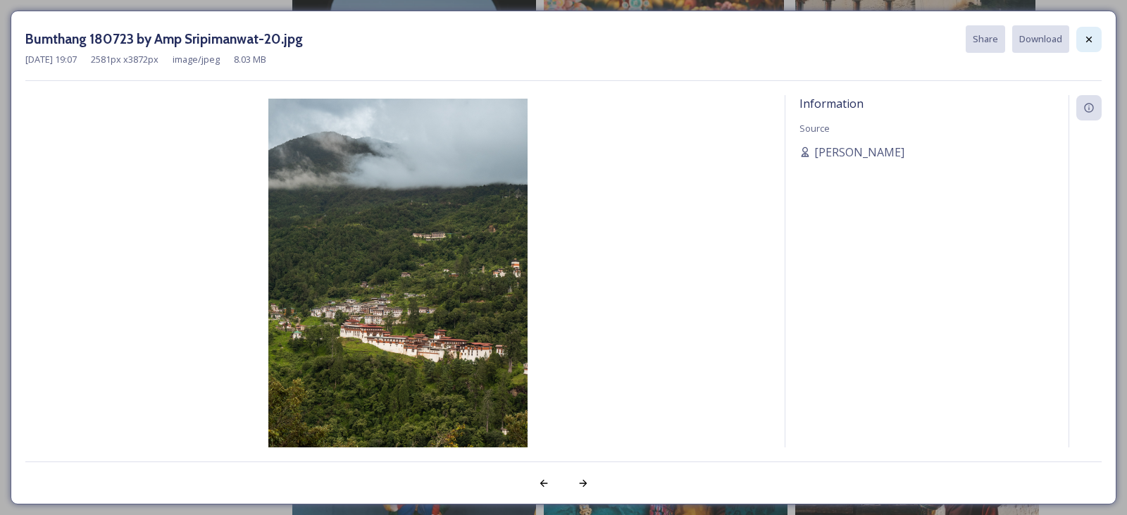
click at [1088, 39] on icon at bounding box center [1088, 39] width 11 height 11
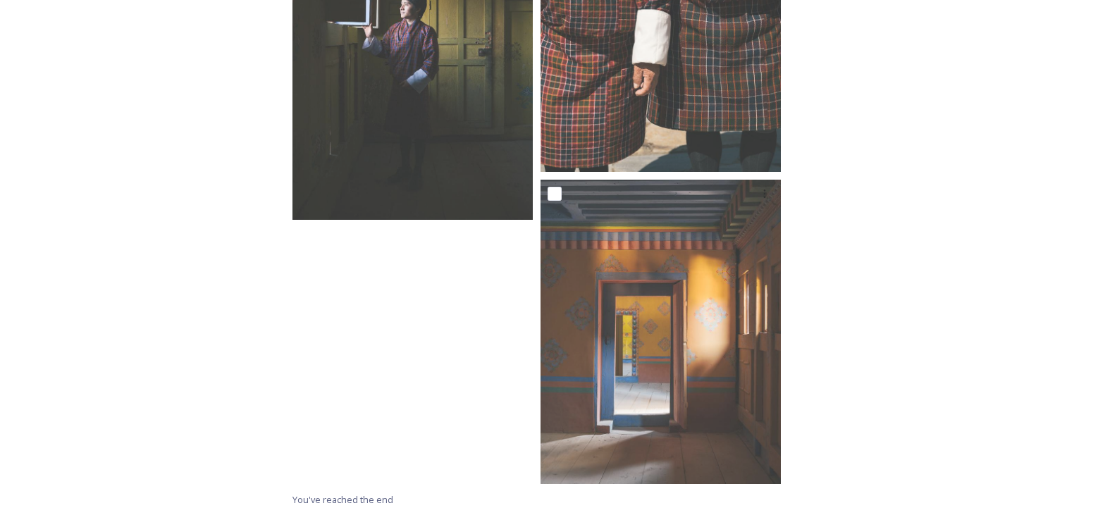
scroll to position [7582, 0]
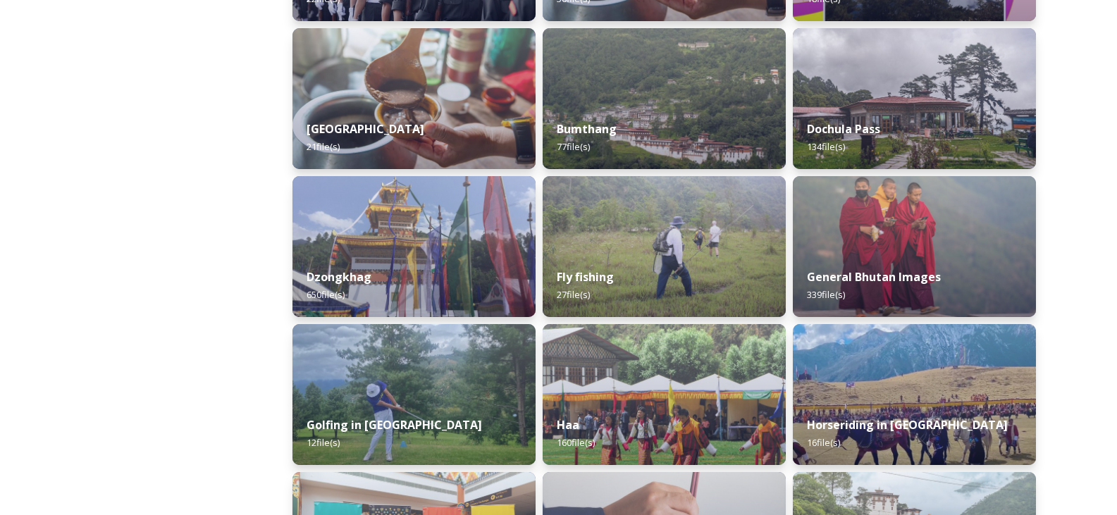
scroll to position [564, 0]
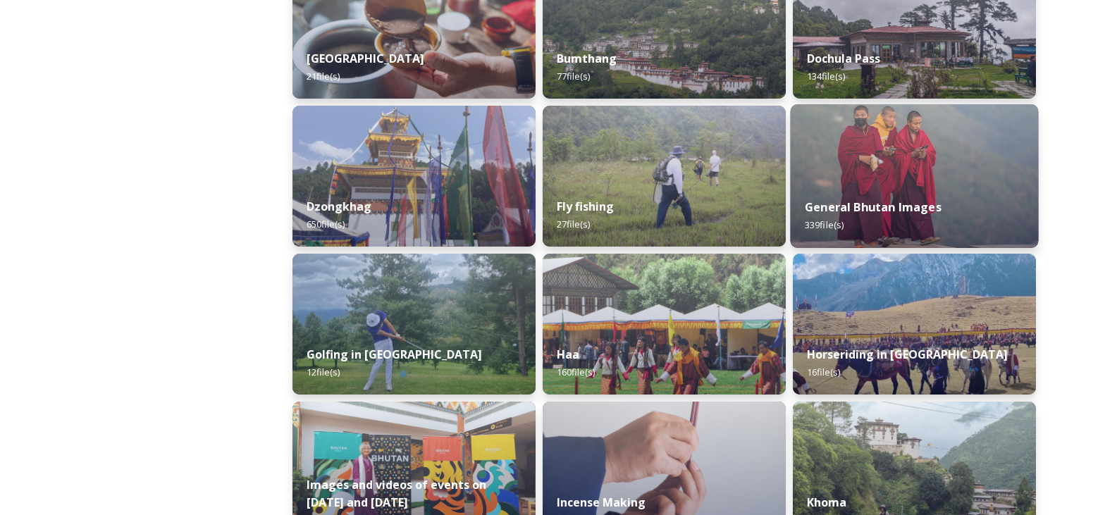
click at [914, 192] on div "General Bhutan Images 339 file(s)" at bounding box center [914, 216] width 248 height 64
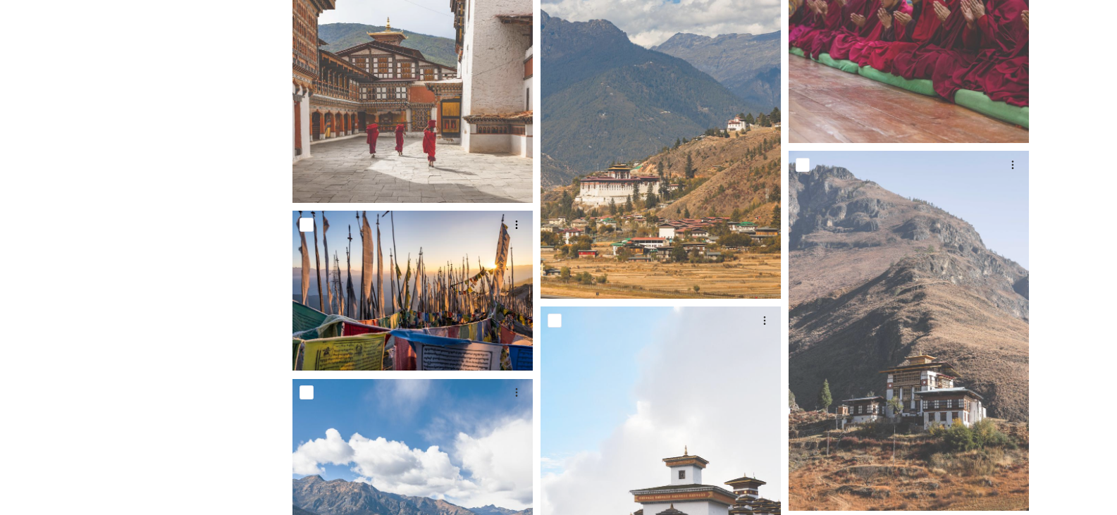
scroll to position [986, 0]
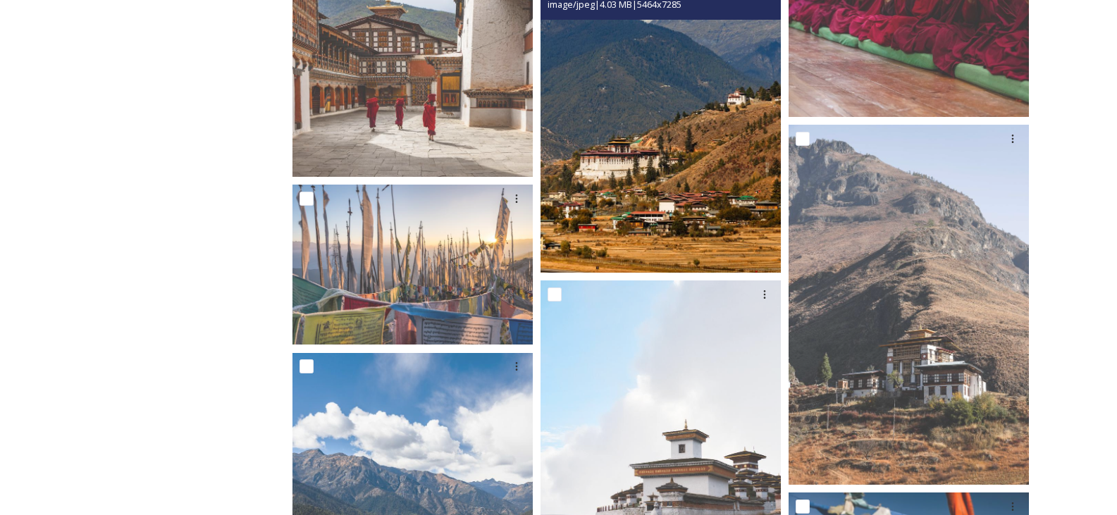
click at [684, 180] on img at bounding box center [660, 112] width 240 height 321
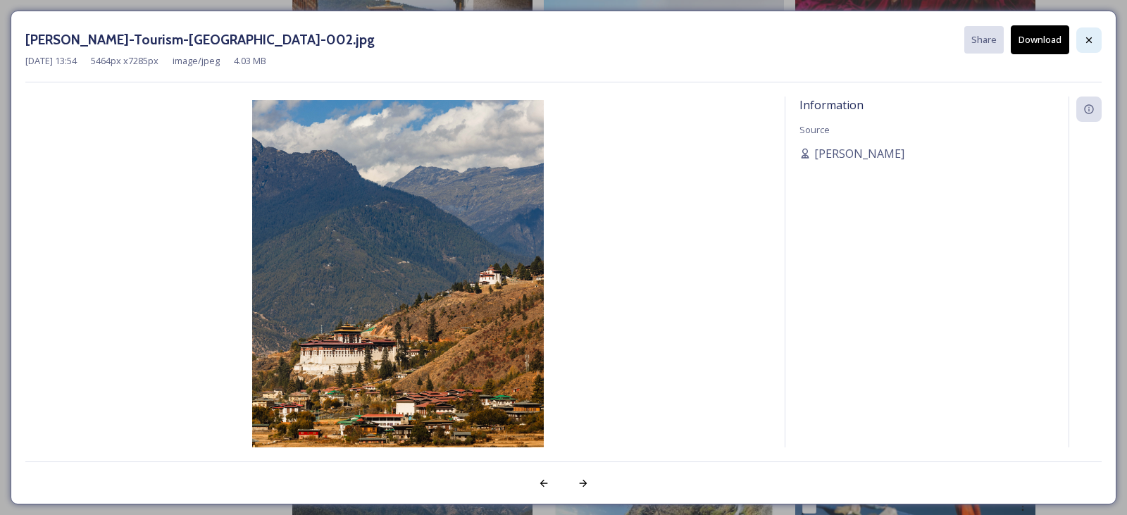
click at [1088, 37] on icon at bounding box center [1088, 40] width 11 height 11
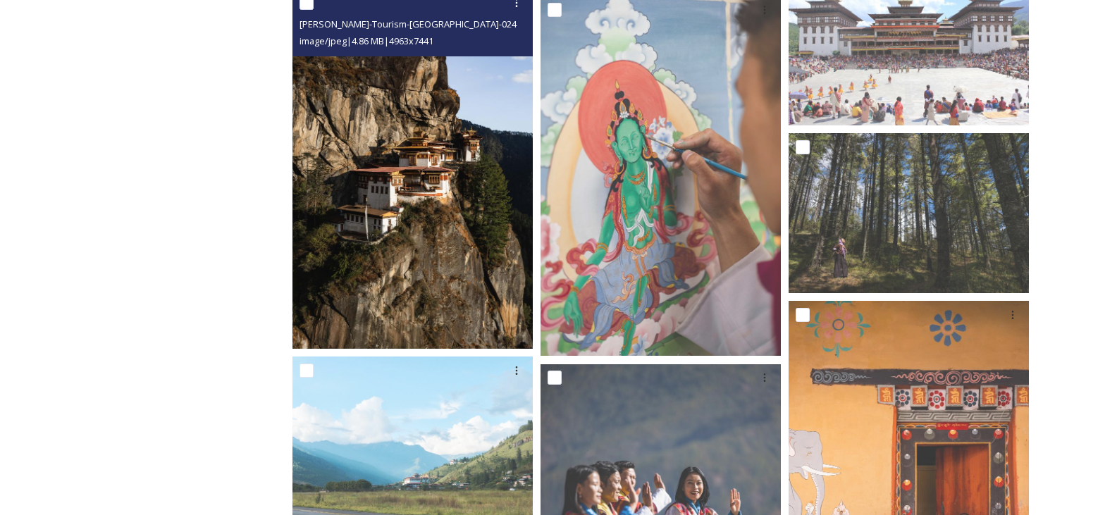
scroll to position [4086, 0]
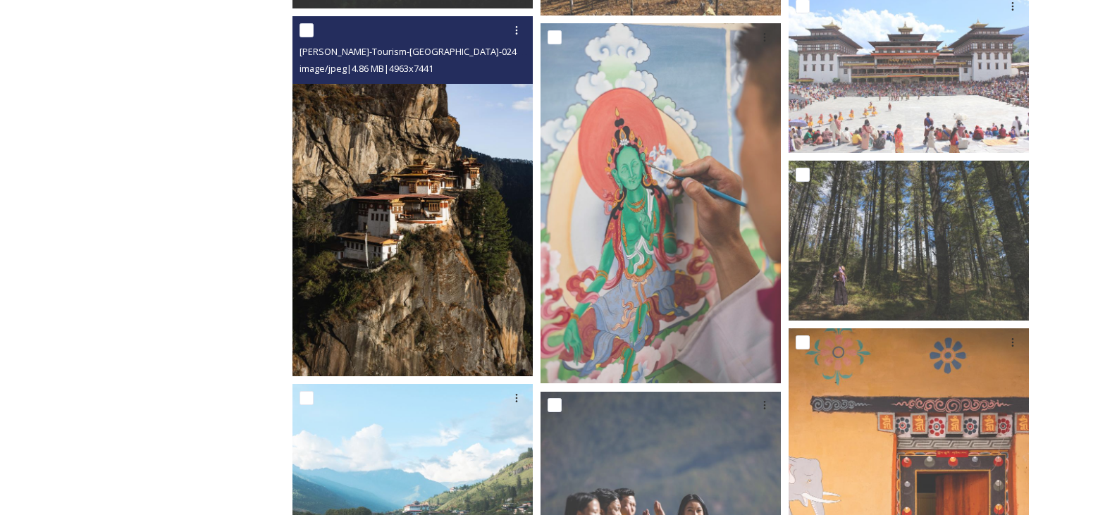
click at [415, 254] on img at bounding box center [412, 196] width 240 height 360
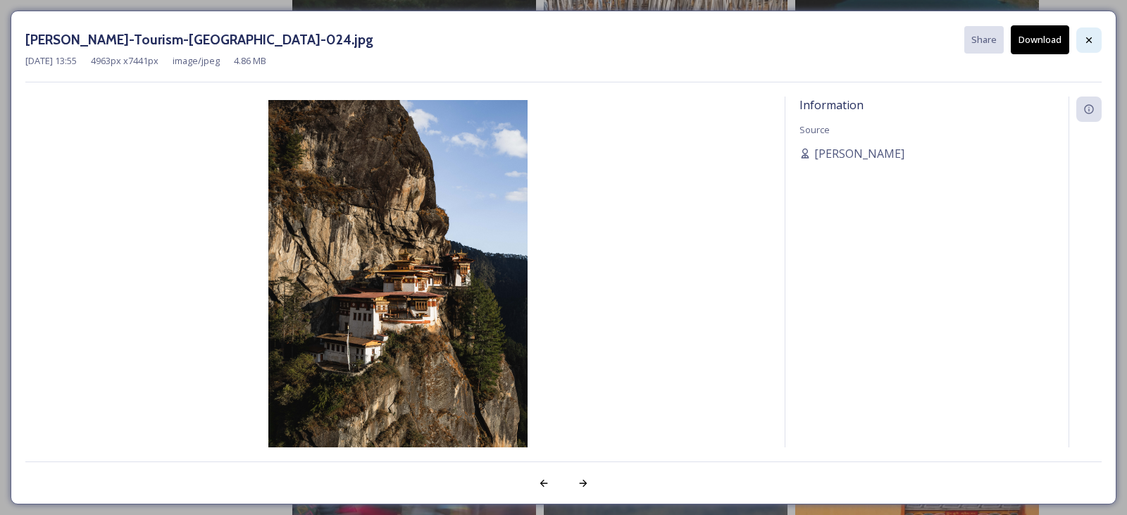
click at [1088, 40] on icon at bounding box center [1088, 40] width 11 height 11
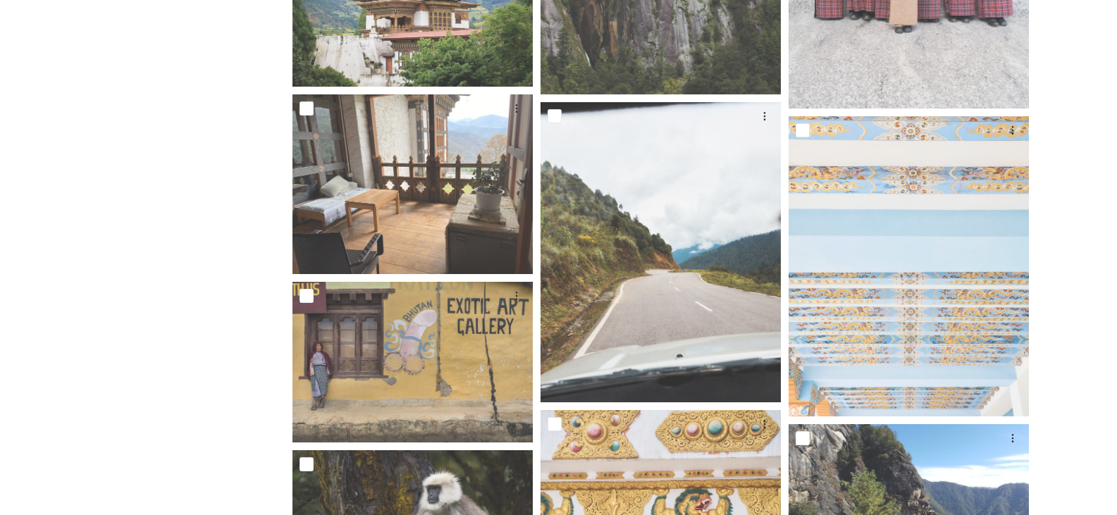
scroll to position [15217, 0]
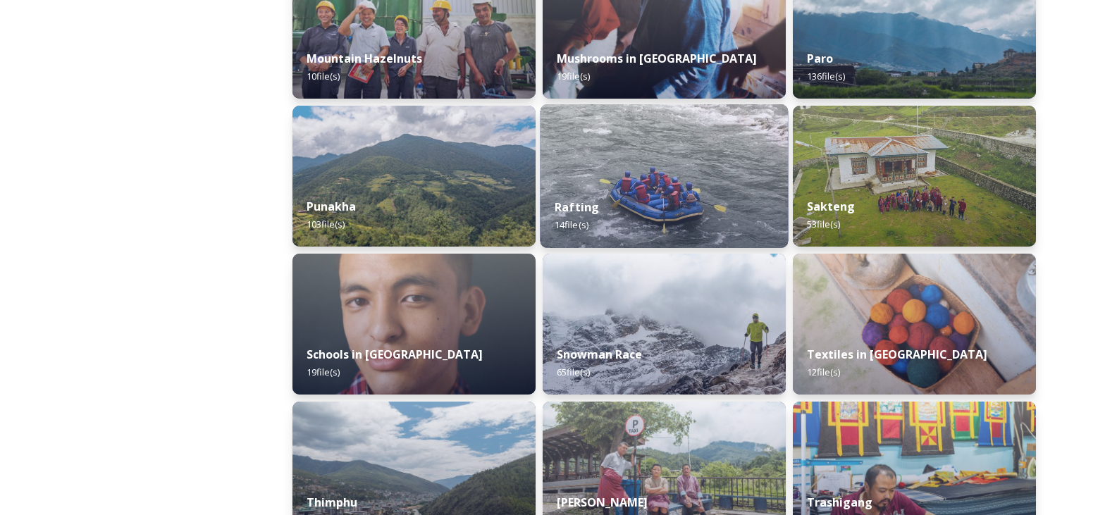
scroll to position [1339, 0]
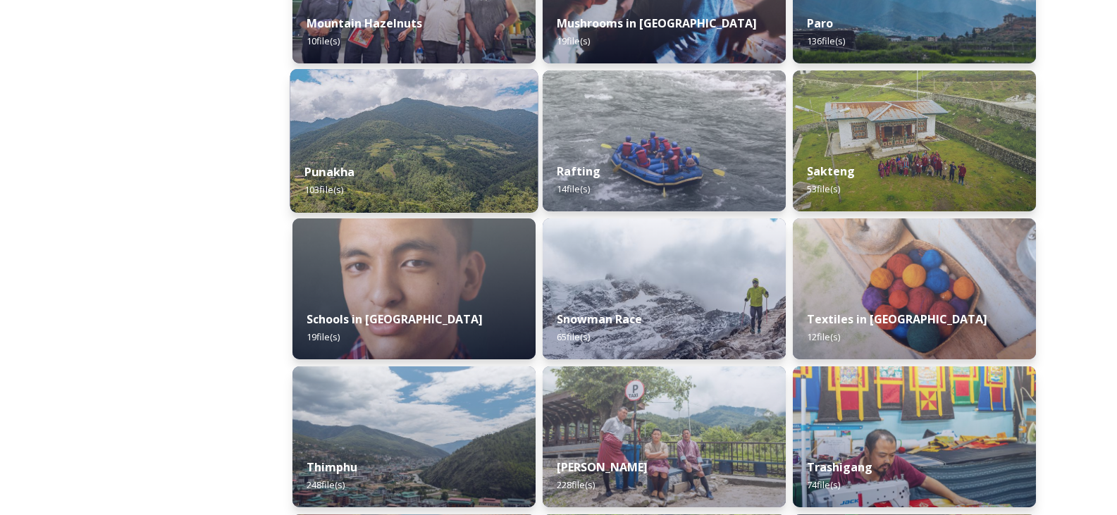
click at [456, 135] on img at bounding box center [414, 141] width 248 height 144
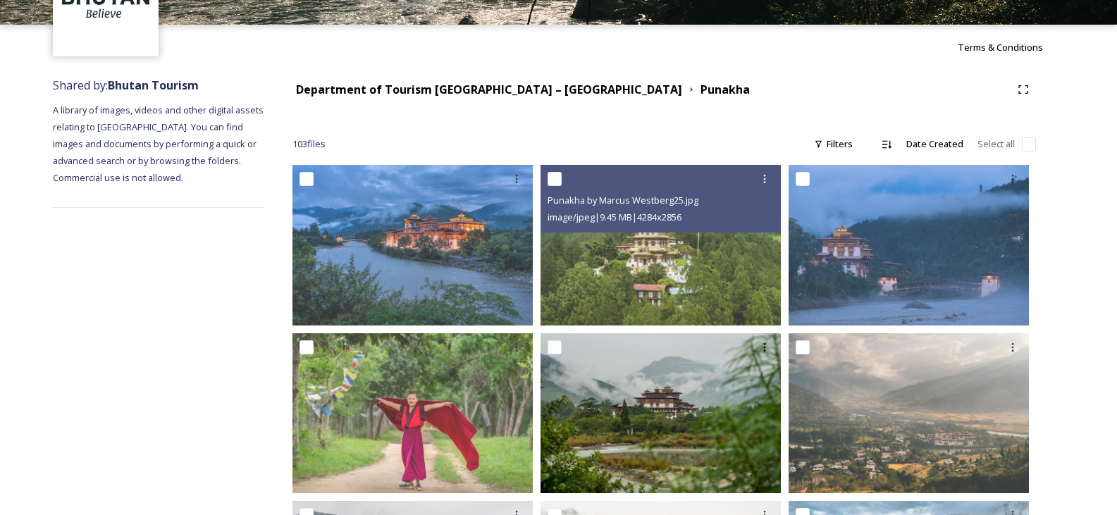
scroll to position [211, 0]
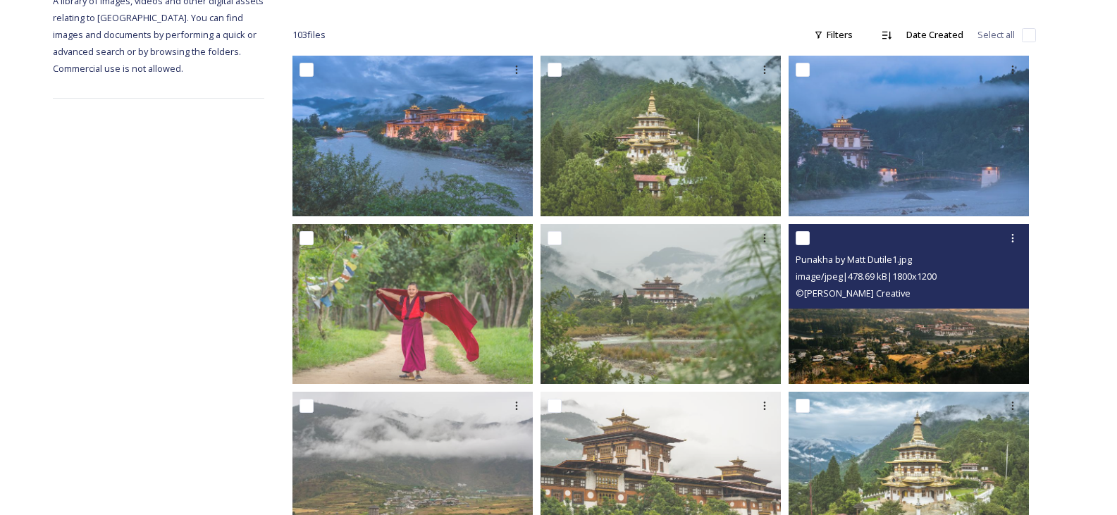
click at [867, 323] on img at bounding box center [908, 303] width 240 height 160
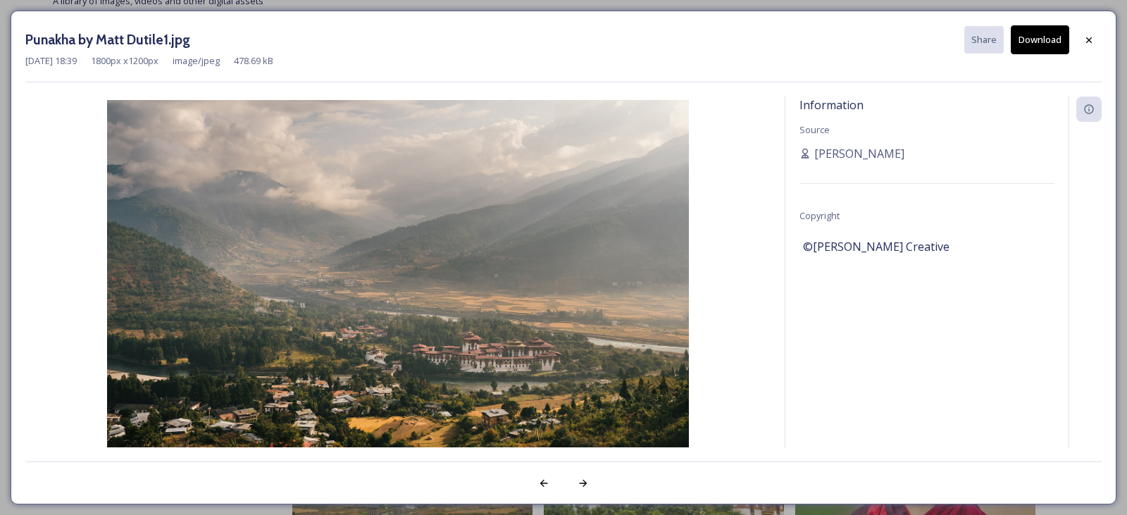
click at [1030, 44] on button "Download" at bounding box center [1040, 39] width 58 height 29
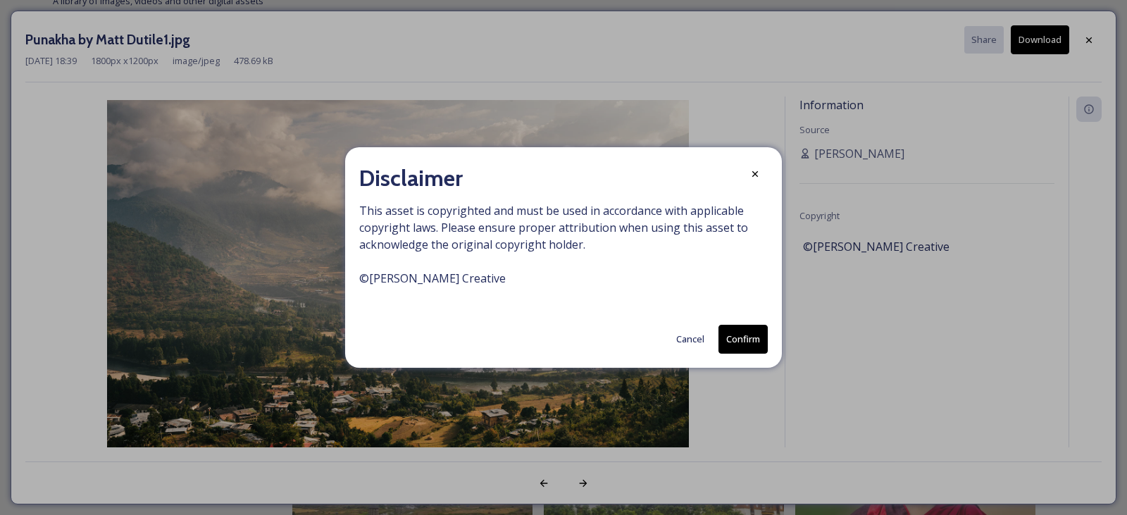
click at [745, 339] on button "Confirm" at bounding box center [743, 339] width 49 height 29
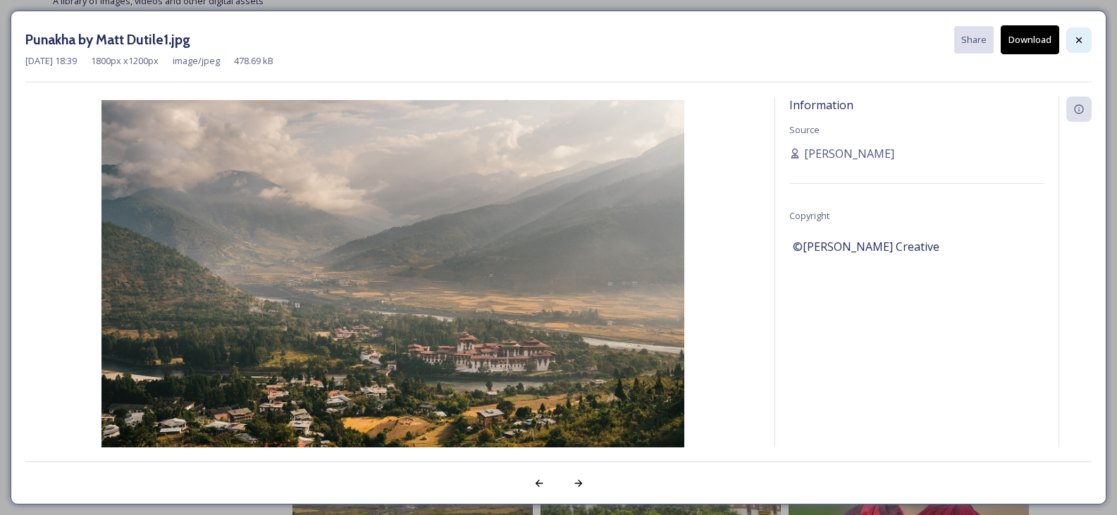
click at [1083, 44] on icon at bounding box center [1078, 40] width 11 height 11
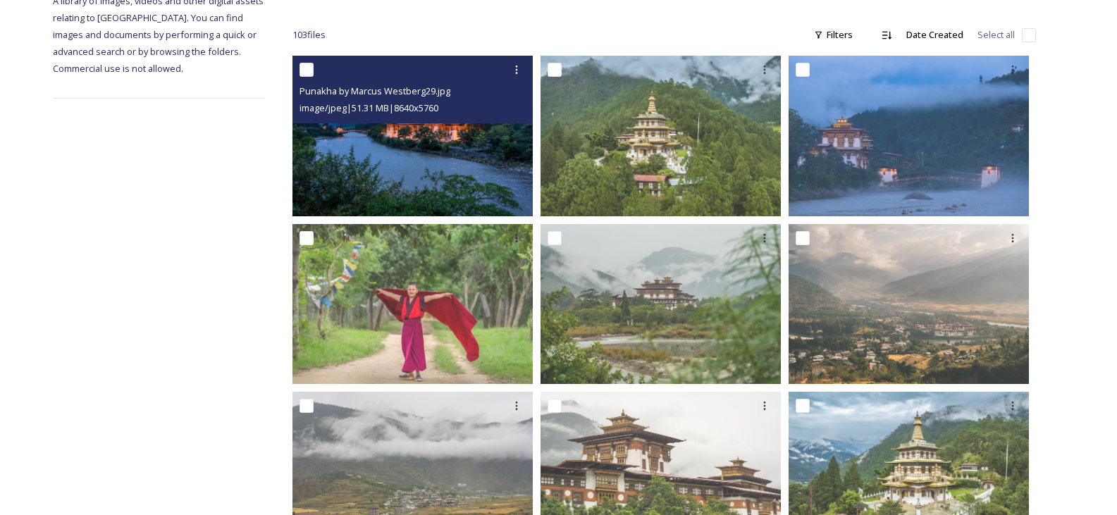
click at [459, 137] on img at bounding box center [412, 136] width 240 height 160
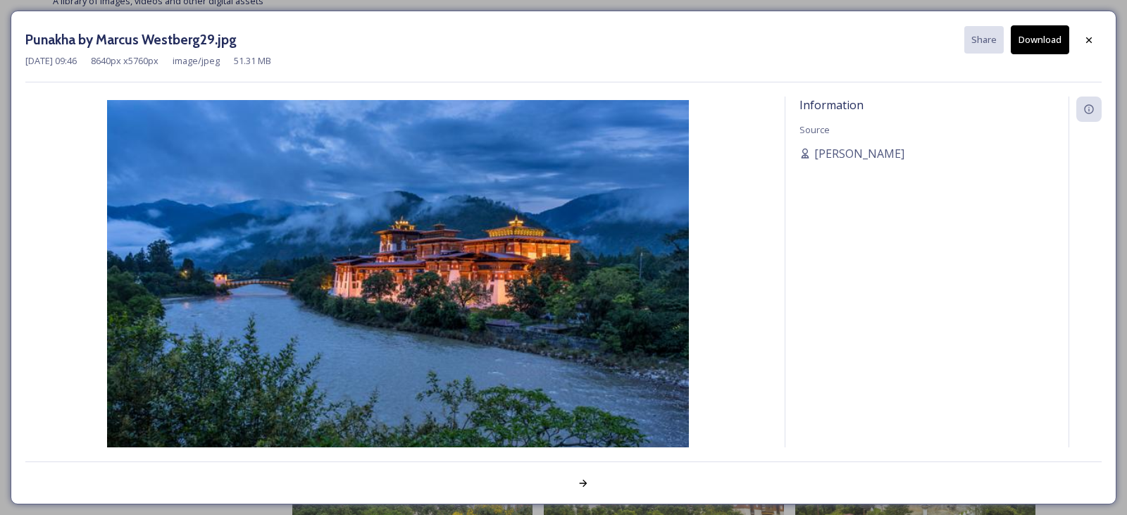
click at [1042, 32] on button "Download" at bounding box center [1040, 39] width 58 height 29
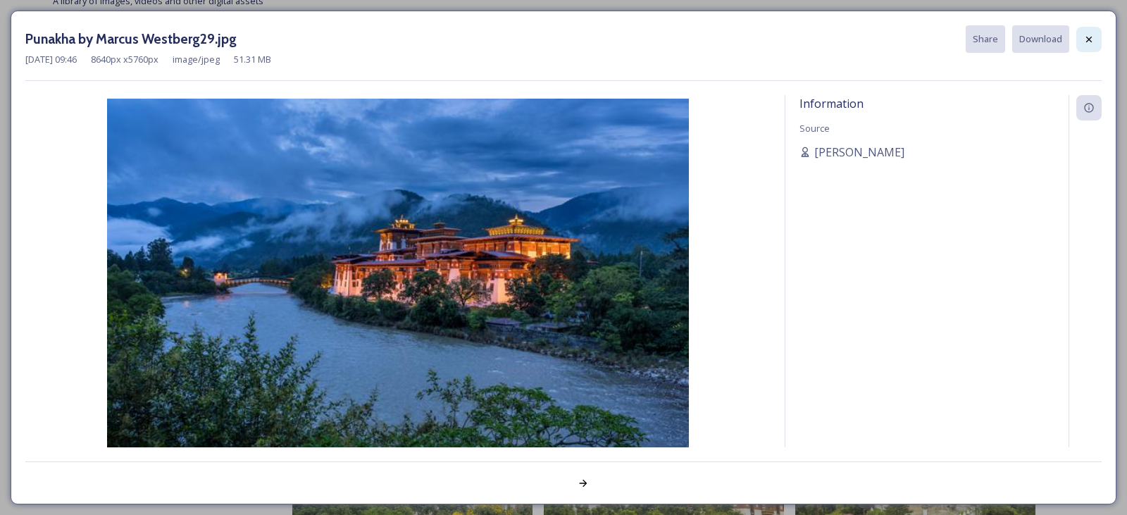
click at [1092, 42] on icon at bounding box center [1089, 39] width 6 height 6
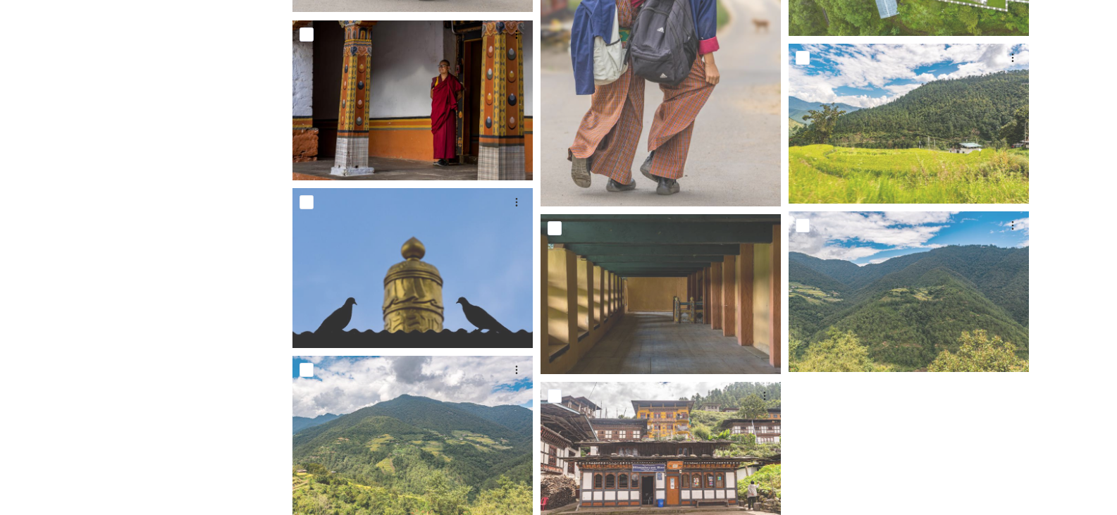
scroll to position [6598, 0]
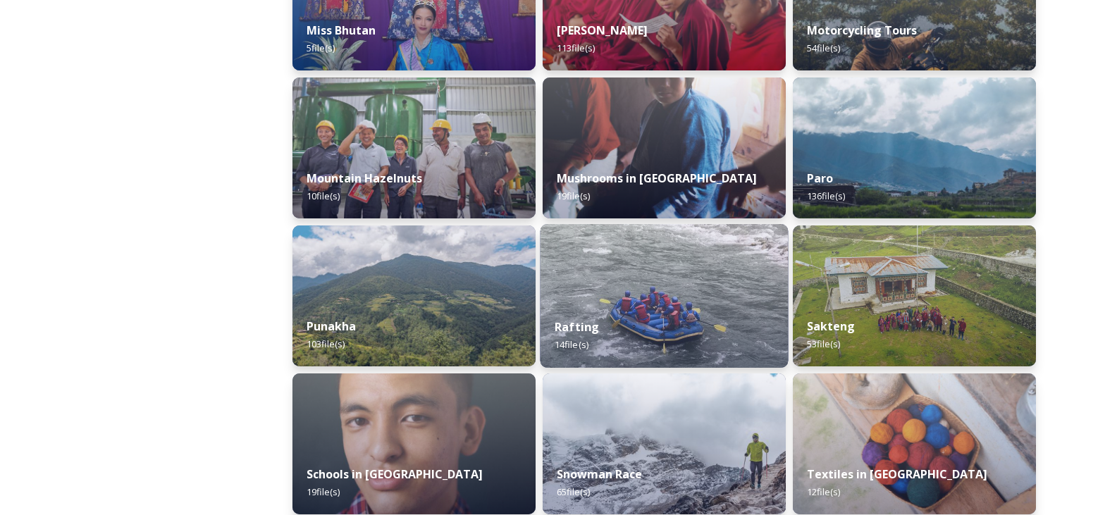
scroll to position [1183, 0]
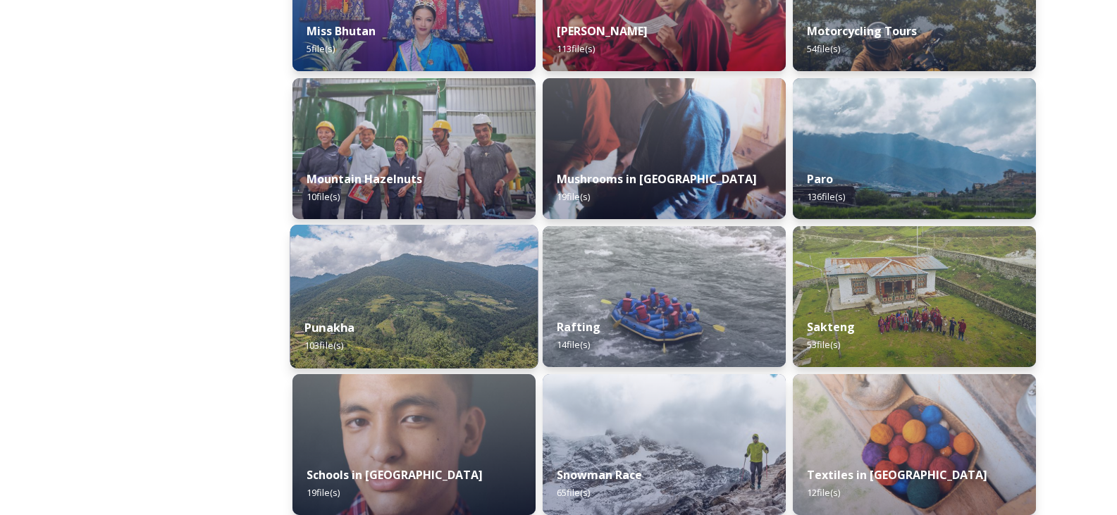
click at [437, 295] on img at bounding box center [414, 297] width 248 height 144
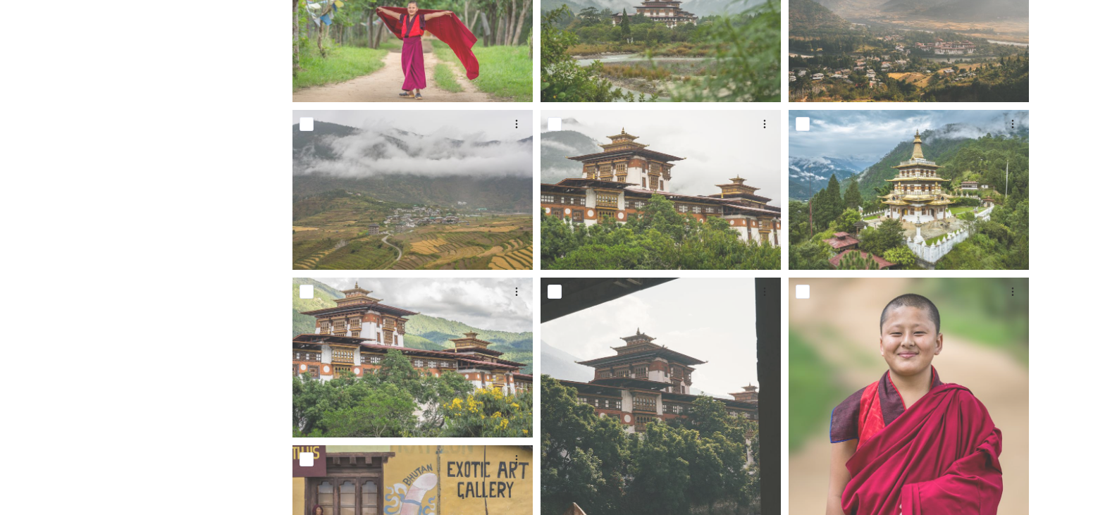
scroll to position [704, 0]
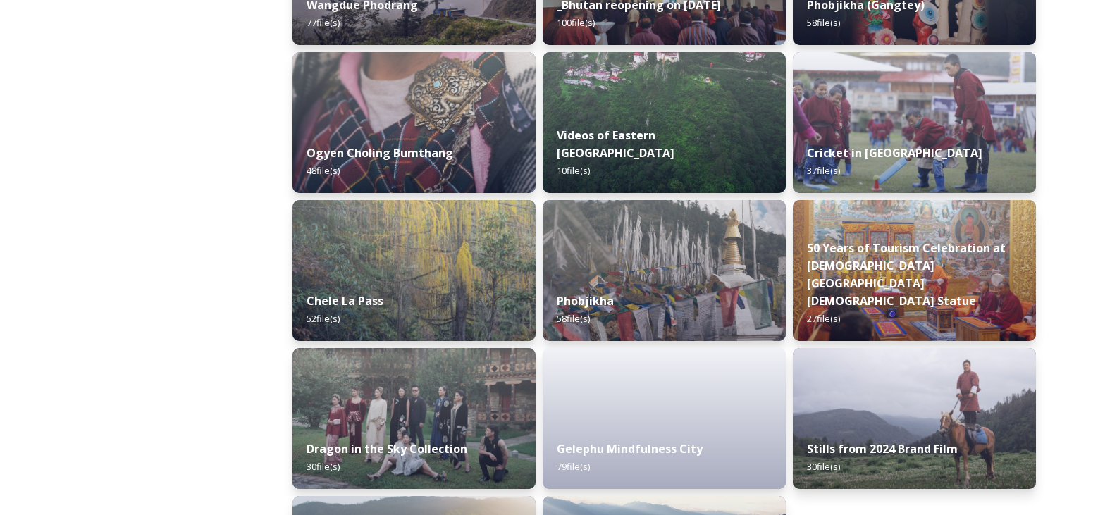
scroll to position [2254, 0]
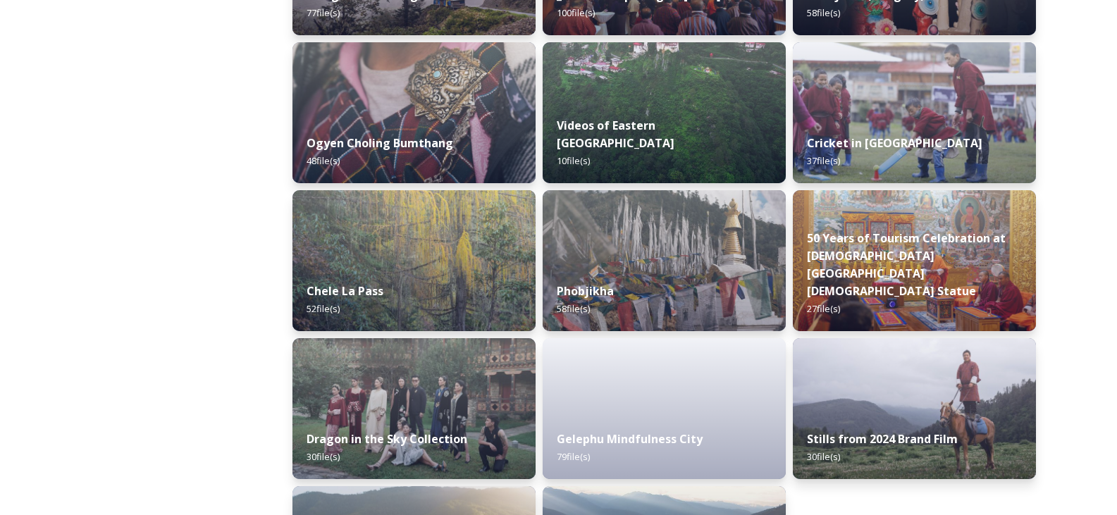
click at [680, 205] on img at bounding box center [663, 260] width 243 height 141
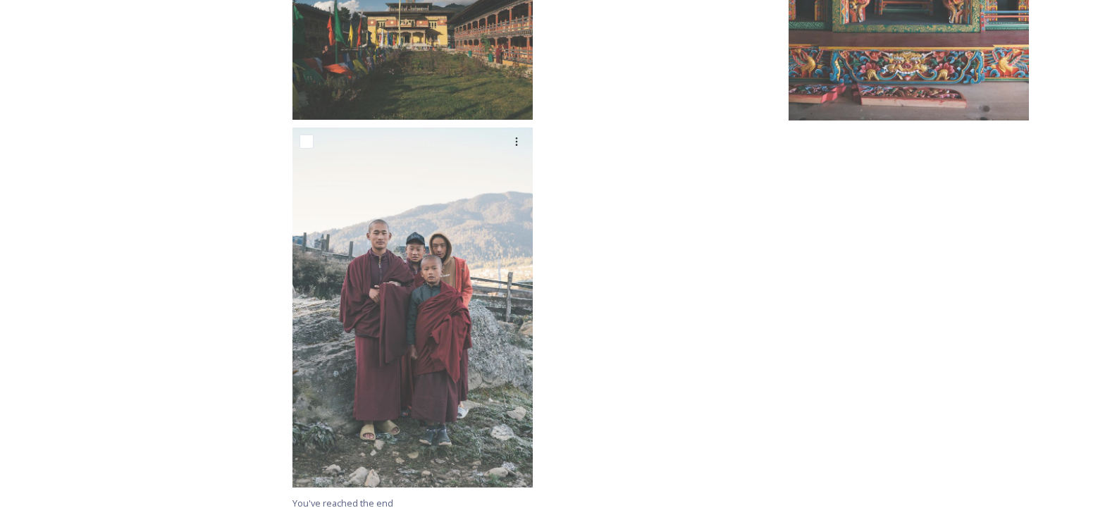
scroll to position [4981, 0]
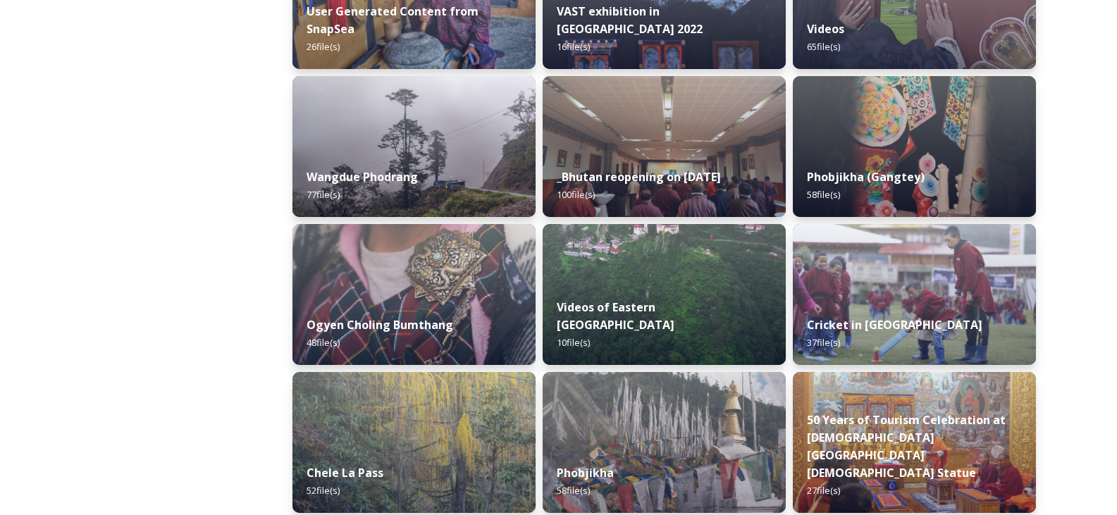
scroll to position [2028, 0]
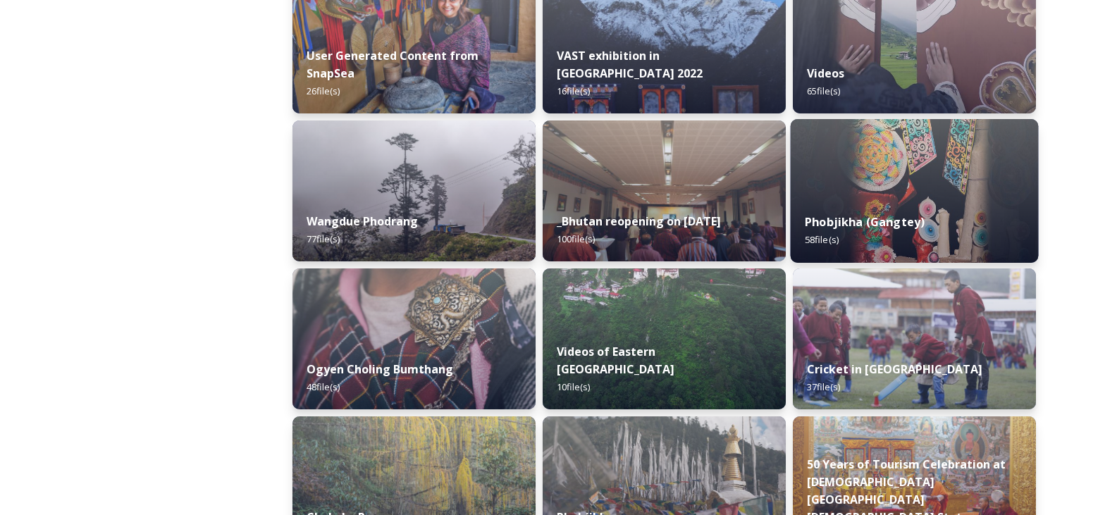
click at [901, 215] on strong "Phobjikha (Gangtey)" at bounding box center [865, 221] width 120 height 15
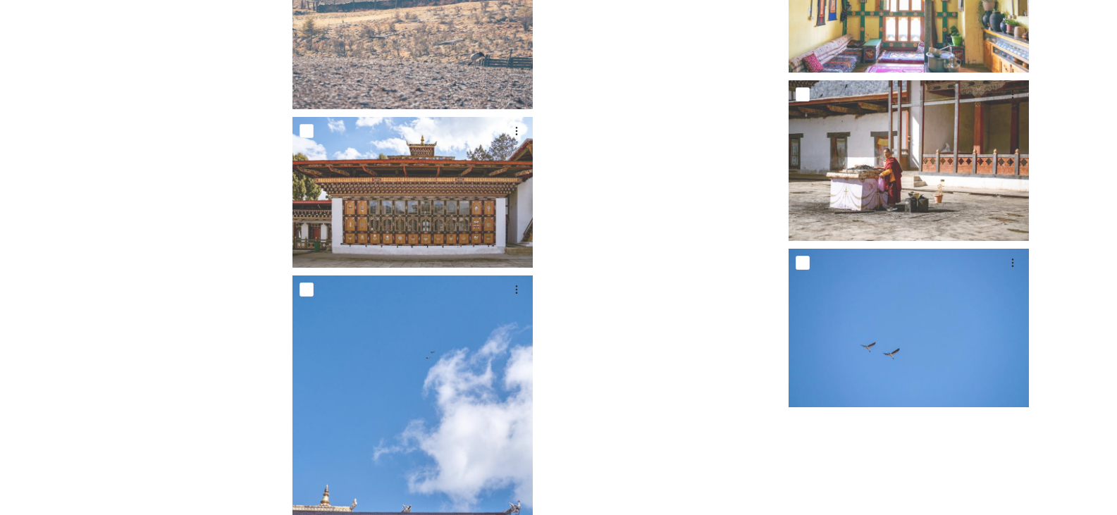
scroll to position [4738, 0]
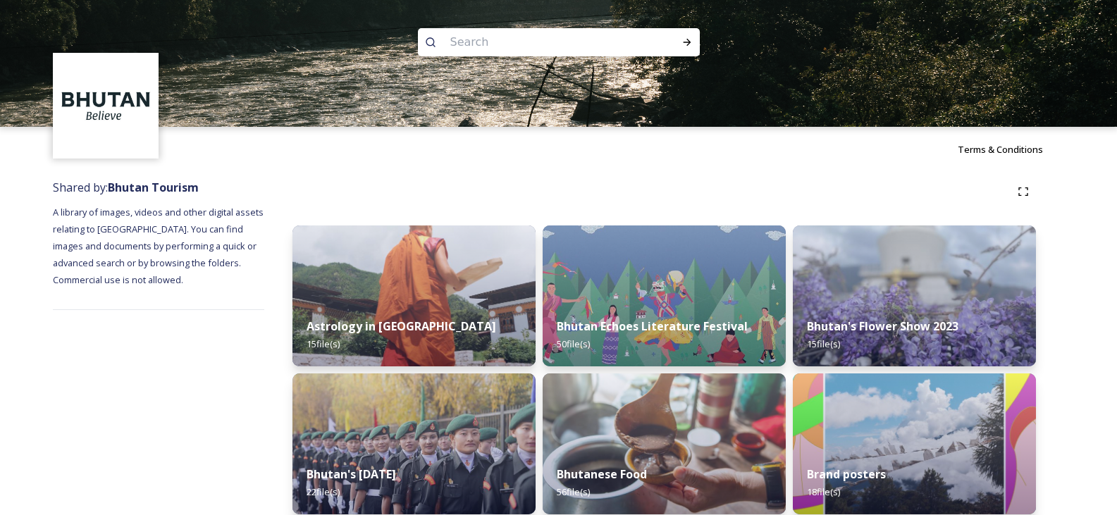
click at [562, 49] on input at bounding box center [539, 42] width 193 height 31
type input "phobjikha"
click at [685, 40] on icon at bounding box center [686, 42] width 11 height 11
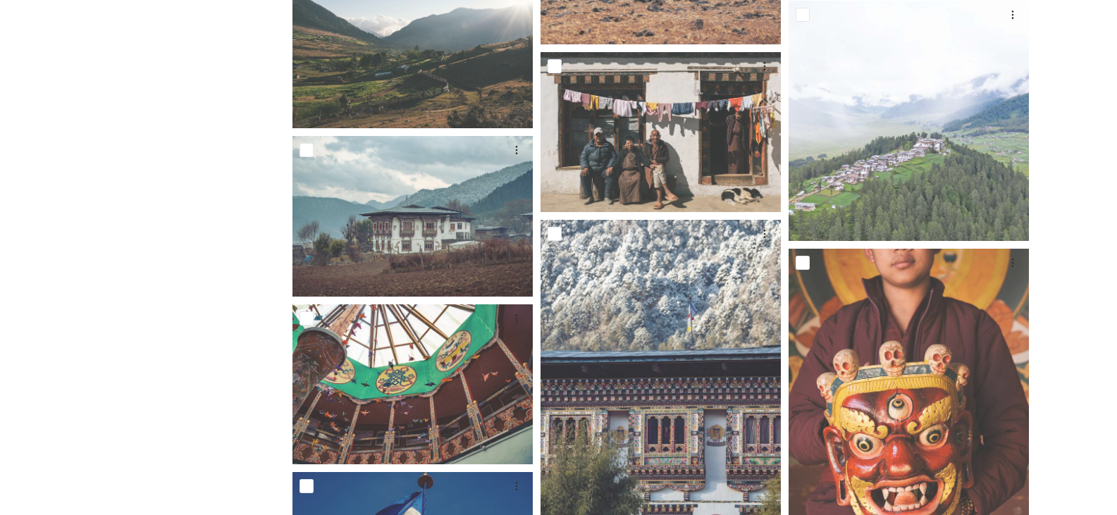
scroll to position [634, 0]
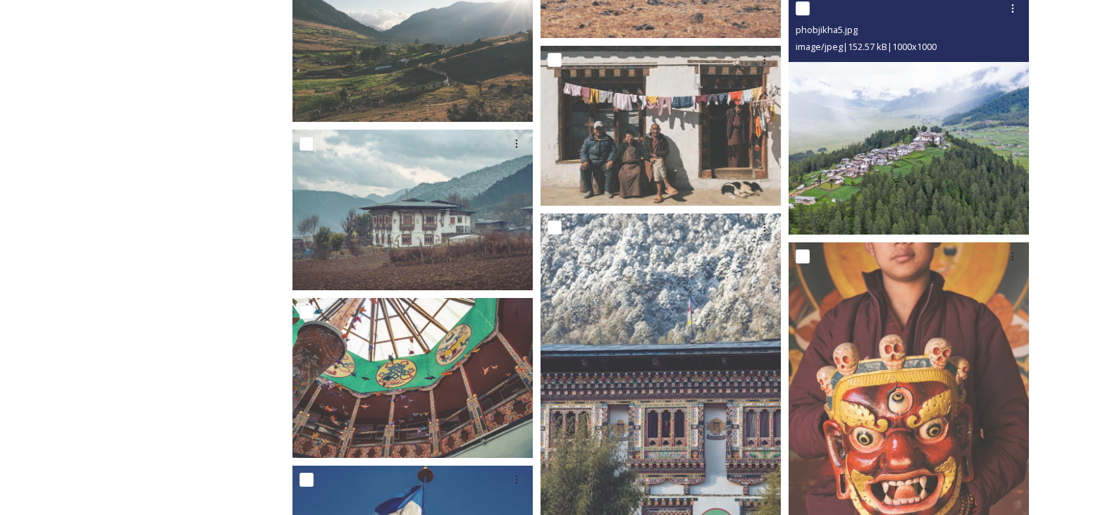
click at [943, 161] on img at bounding box center [908, 114] width 240 height 240
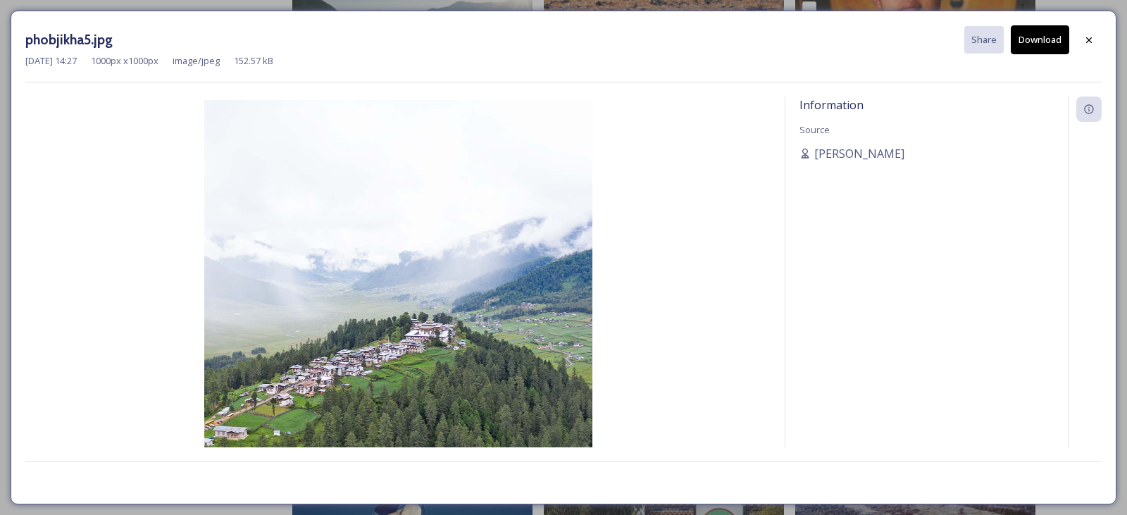
click at [1034, 39] on button "Download" at bounding box center [1040, 39] width 58 height 29
click at [1082, 35] on div at bounding box center [1088, 39] width 25 height 25
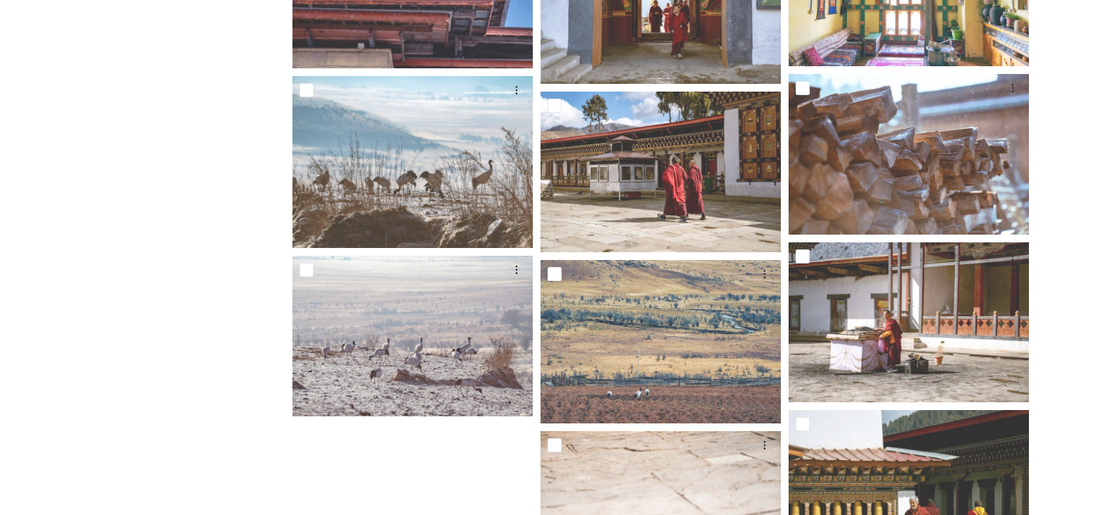
scroll to position [2536, 0]
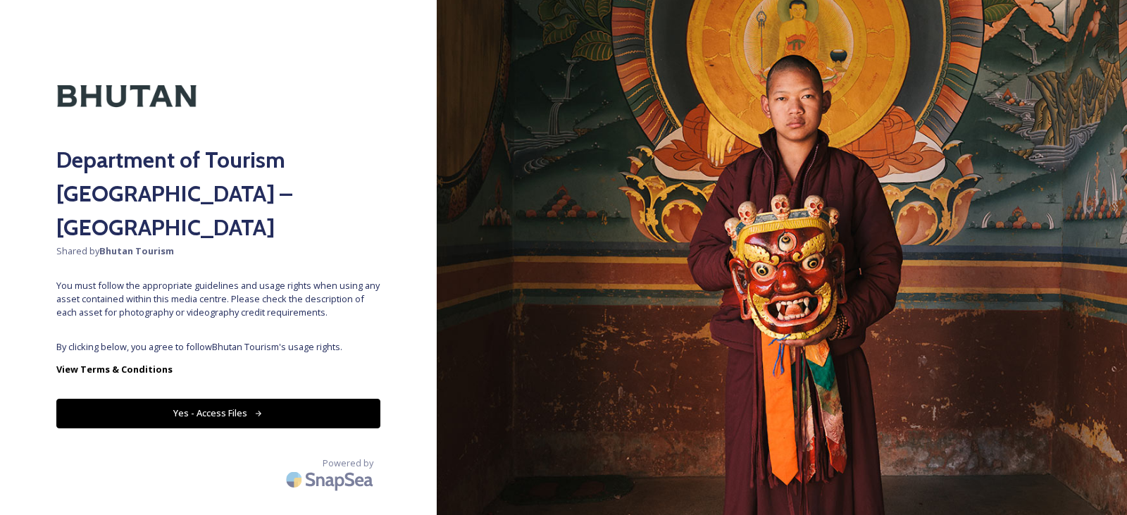
click at [243, 399] on button "Yes - Access Files" at bounding box center [218, 413] width 324 height 29
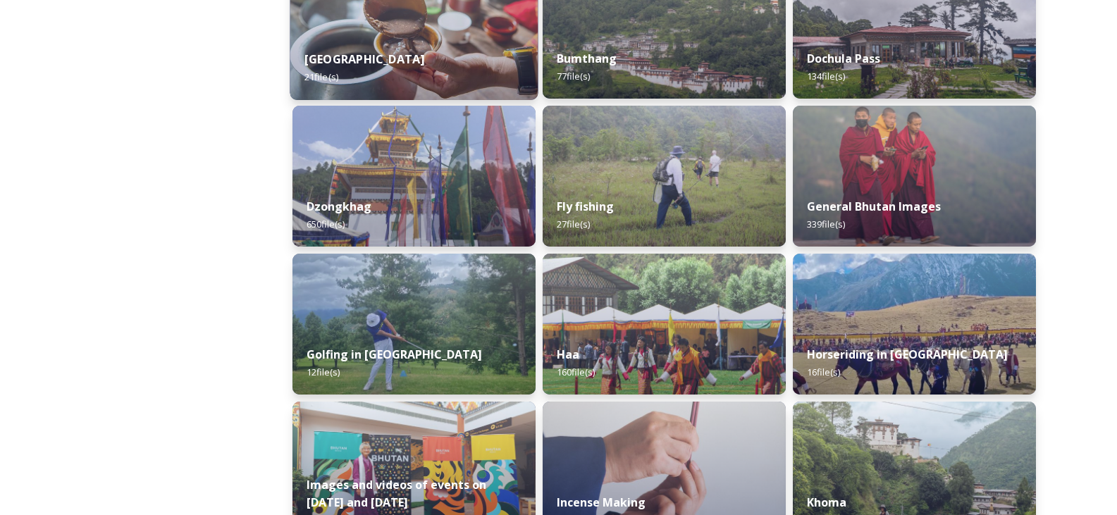
scroll to position [493, 0]
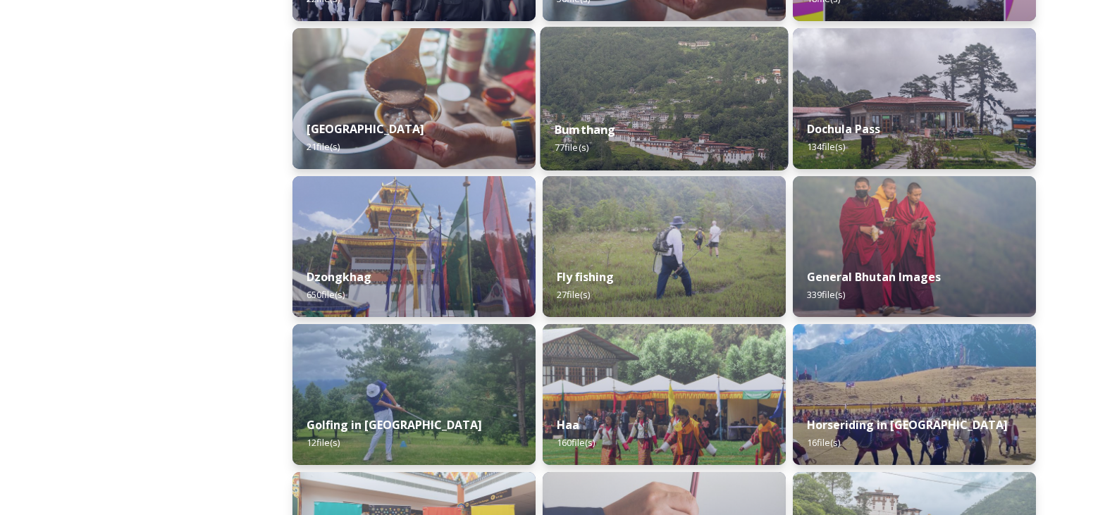
click at [699, 92] on img at bounding box center [664, 99] width 248 height 144
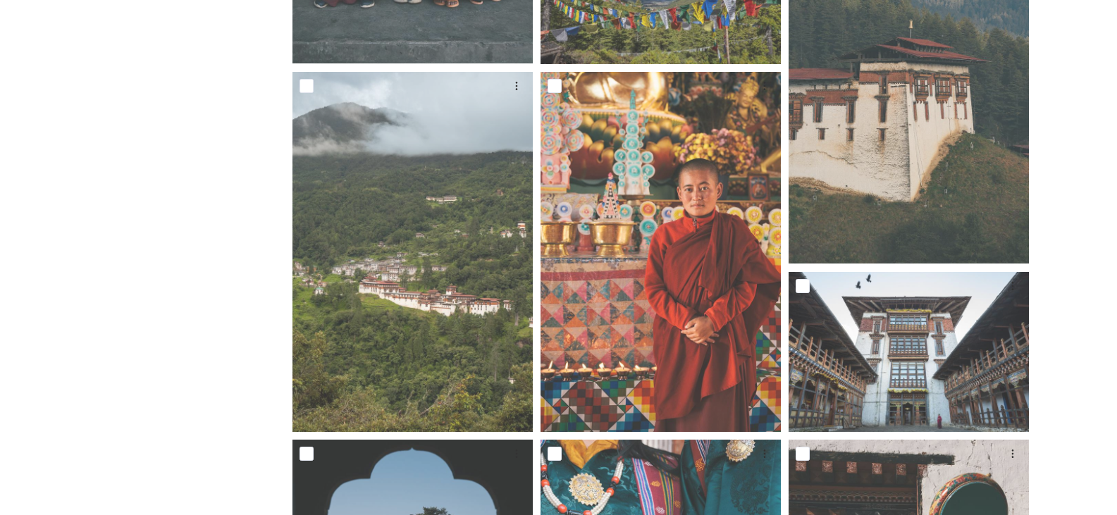
scroll to position [1268, 0]
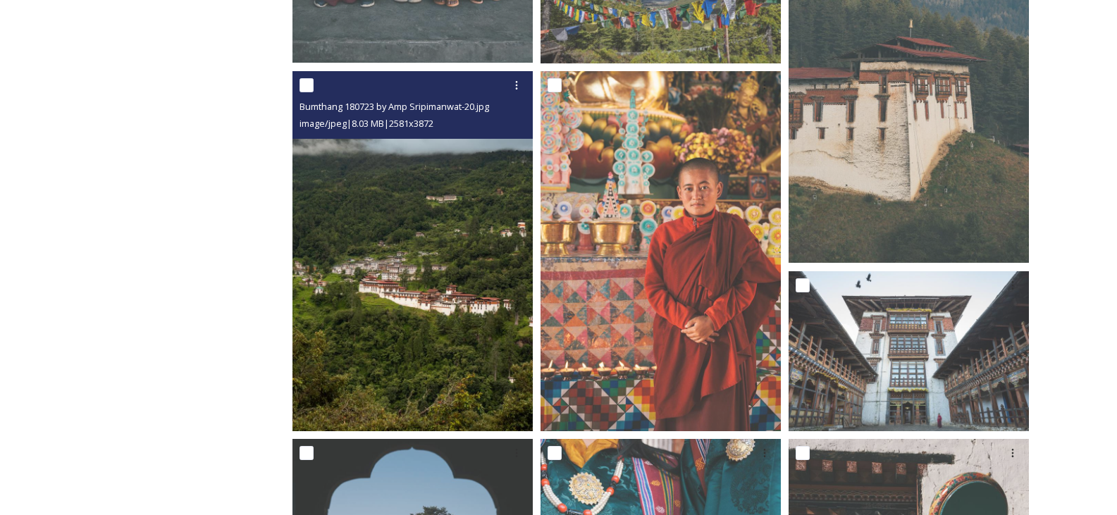
click at [437, 298] on img at bounding box center [412, 251] width 240 height 361
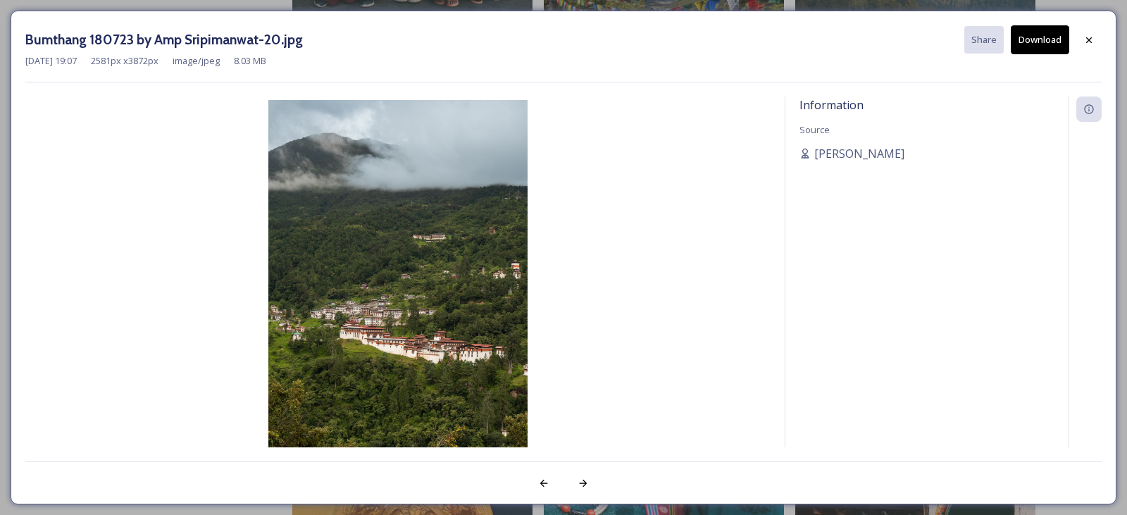
click at [1043, 39] on button "Download" at bounding box center [1040, 39] width 58 height 29
click at [1087, 37] on icon at bounding box center [1089, 40] width 6 height 6
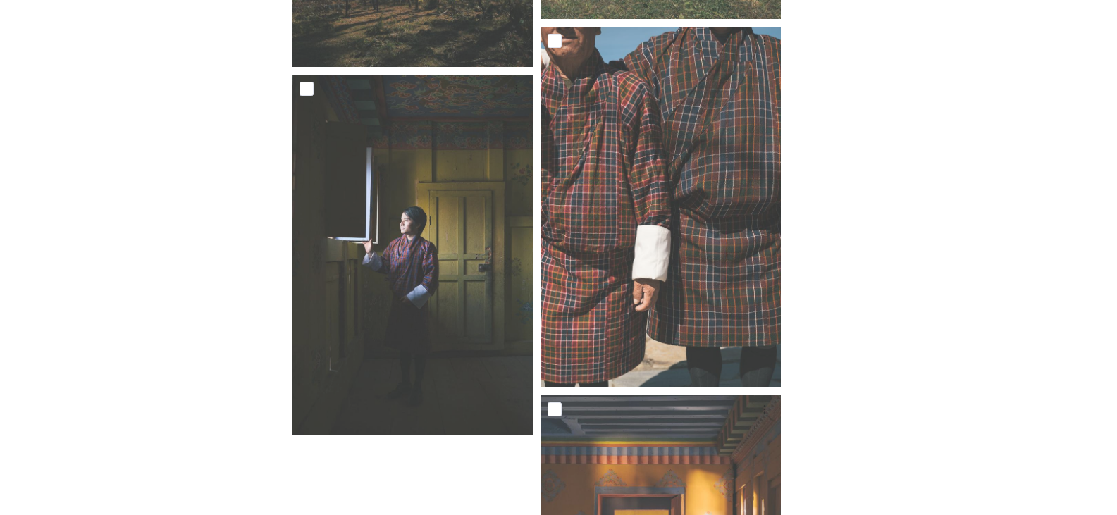
scroll to position [7482, 0]
